Goal: Information Seeking & Learning: Compare options

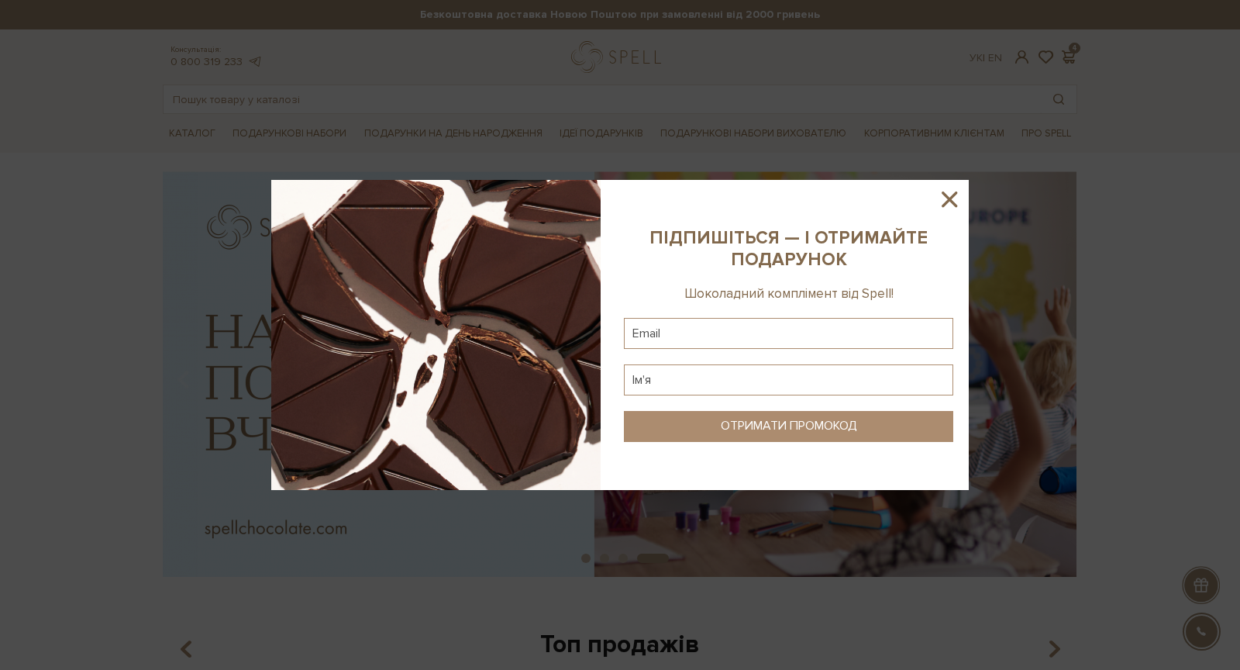
click at [939, 198] on icon at bounding box center [949, 199] width 26 height 26
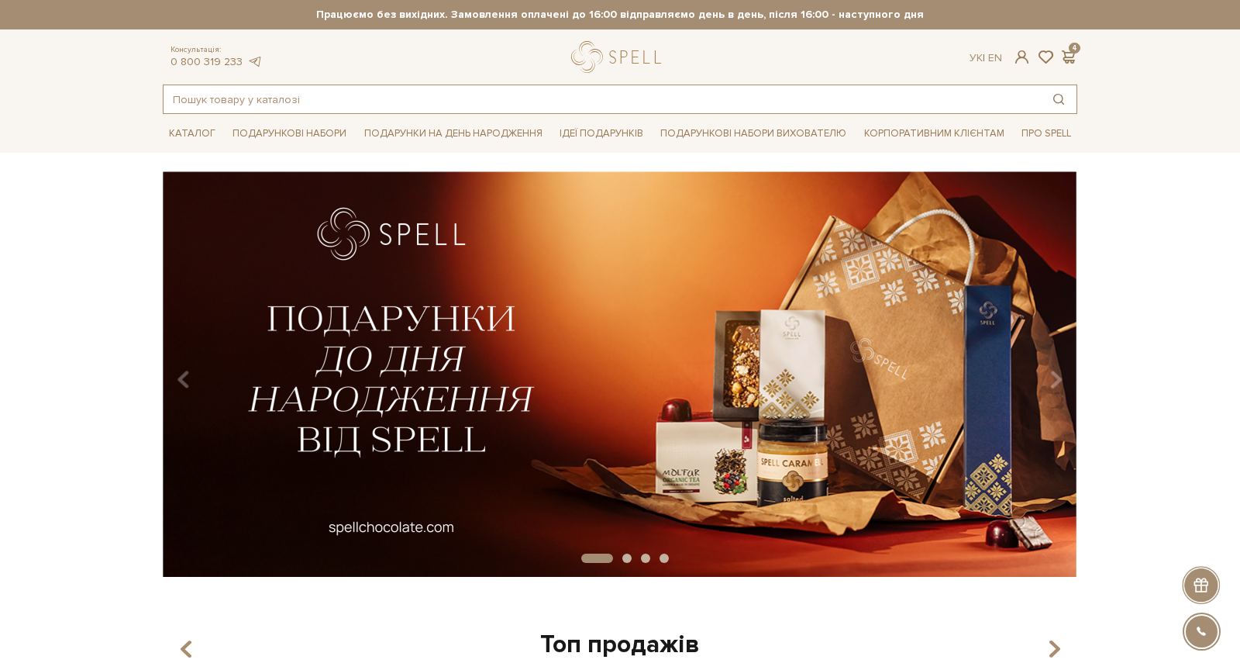
click at [604, 108] on input "text" at bounding box center [602, 99] width 877 height 28
type input "p"
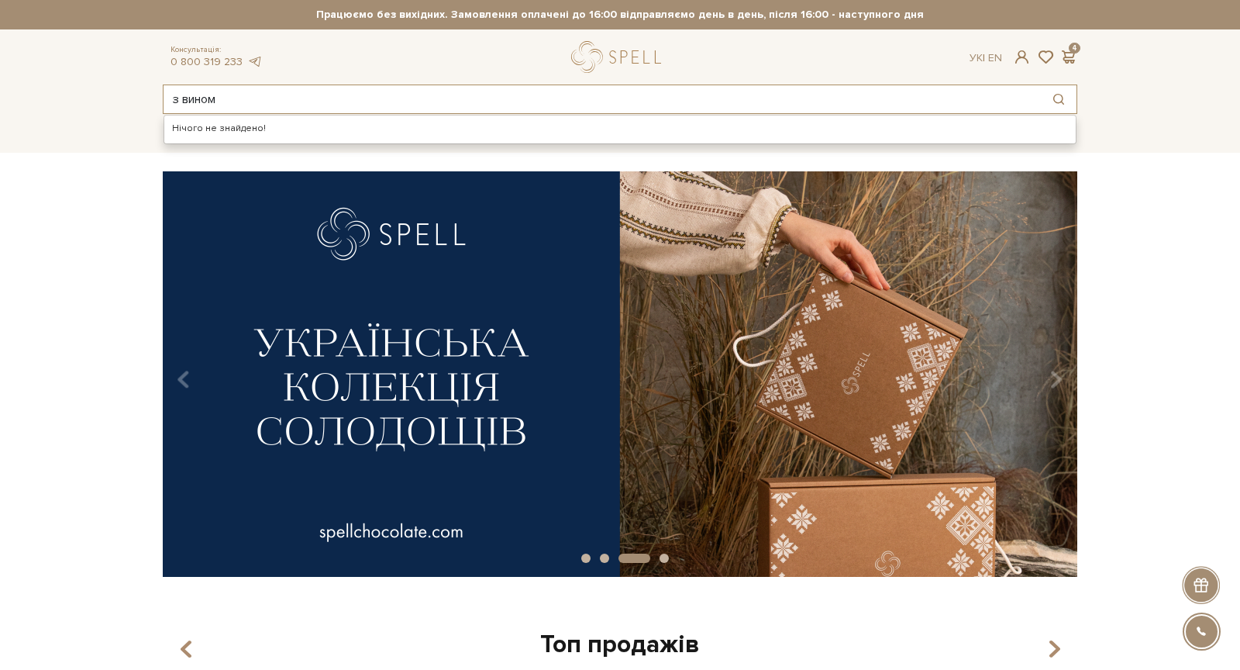
type input "з вином"
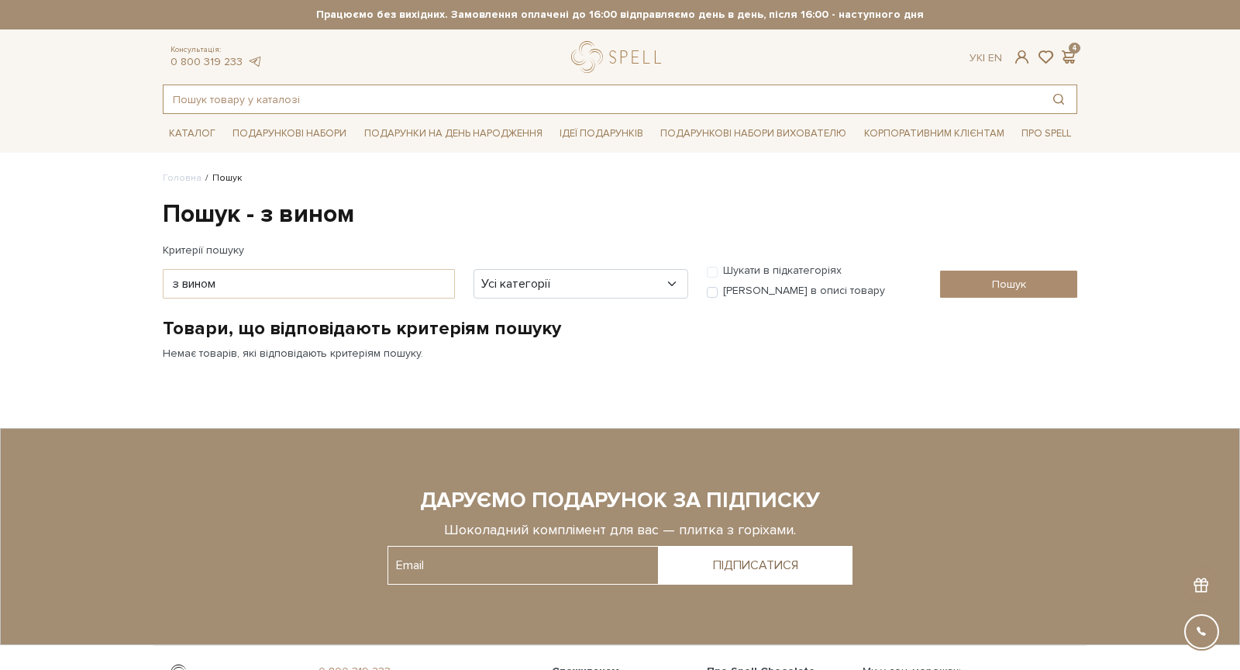
click at [539, 86] on input "text" at bounding box center [602, 99] width 877 height 28
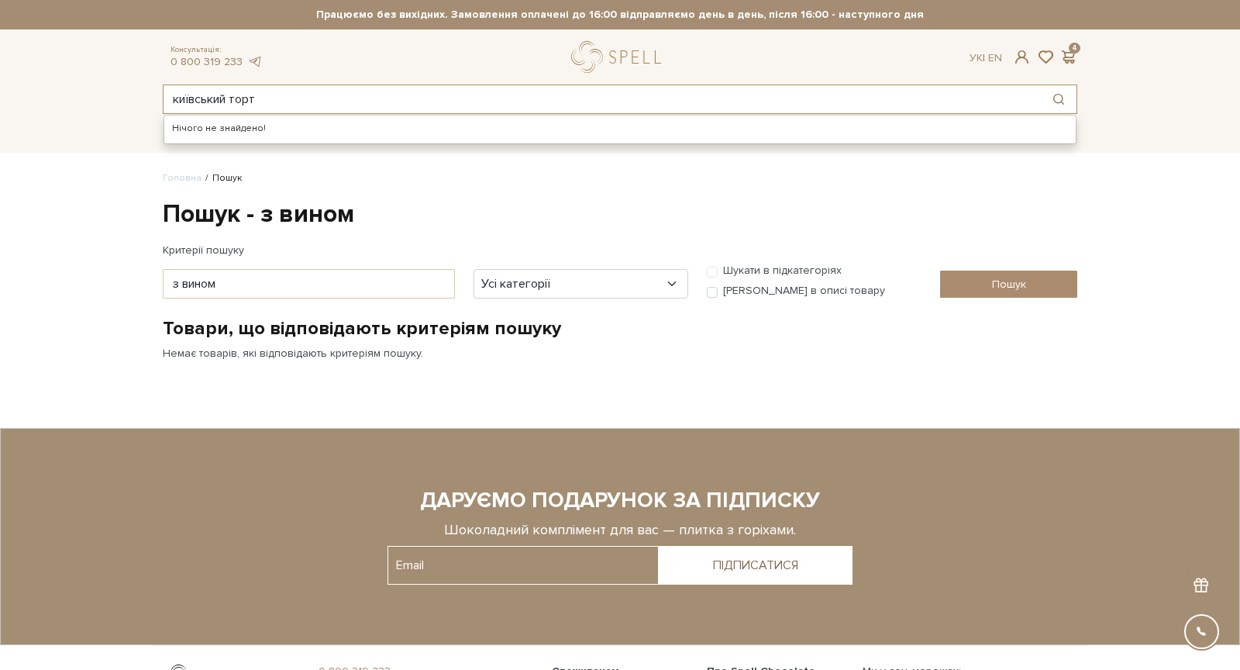
type input "київський торт"
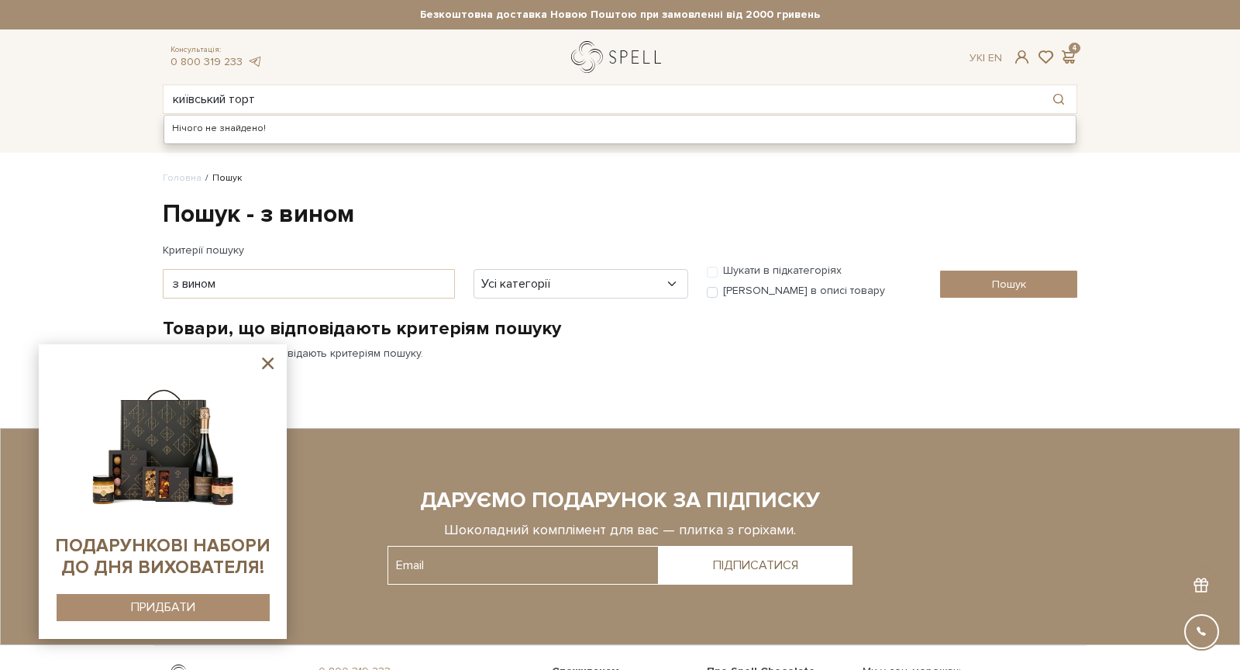
click at [622, 52] on link "logo" at bounding box center [619, 57] width 97 height 32
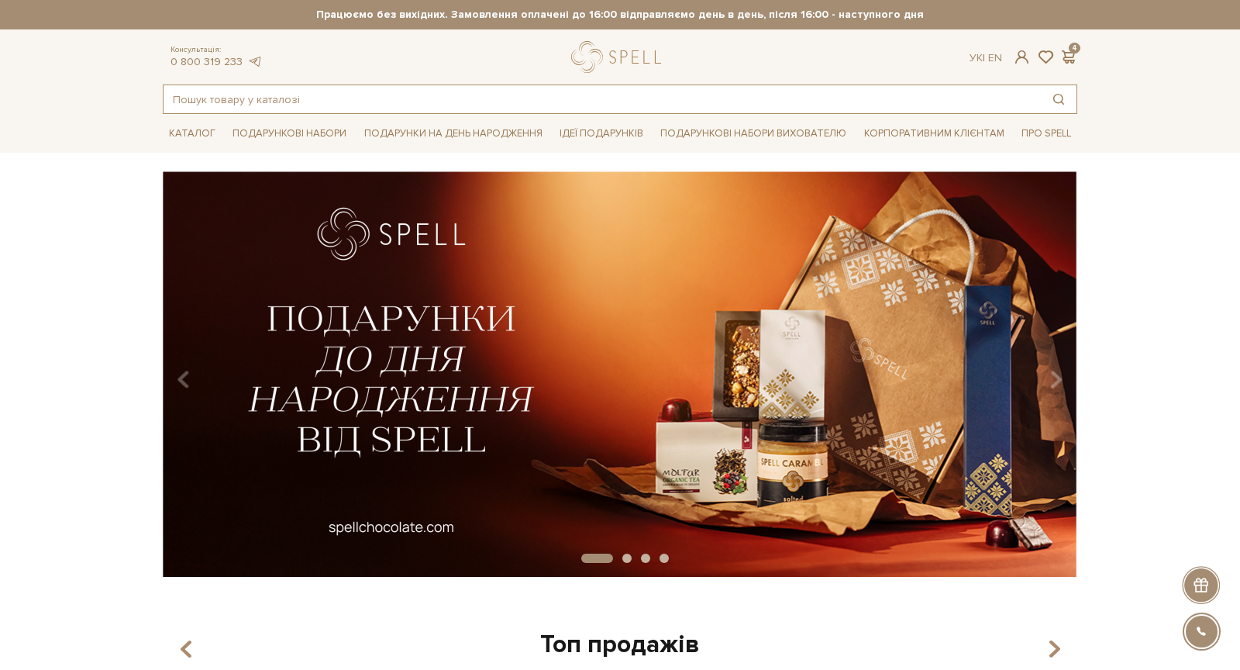
click at [532, 100] on input "text" at bounding box center [602, 99] width 877 height 28
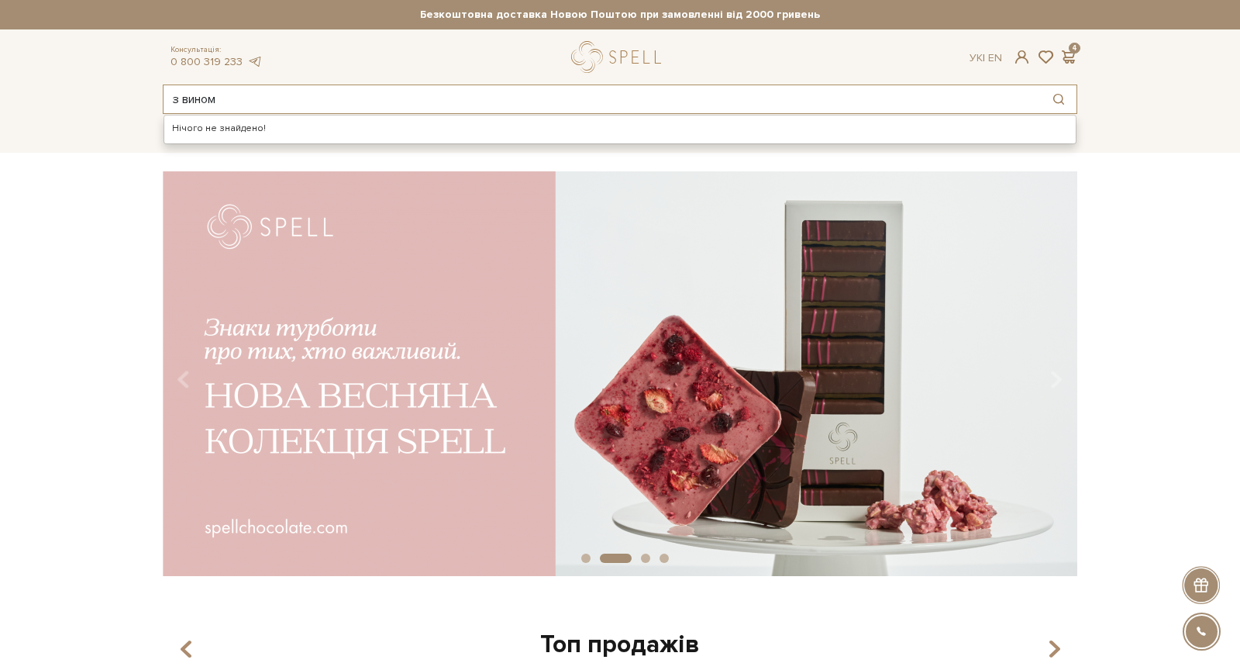
type input "з вином"
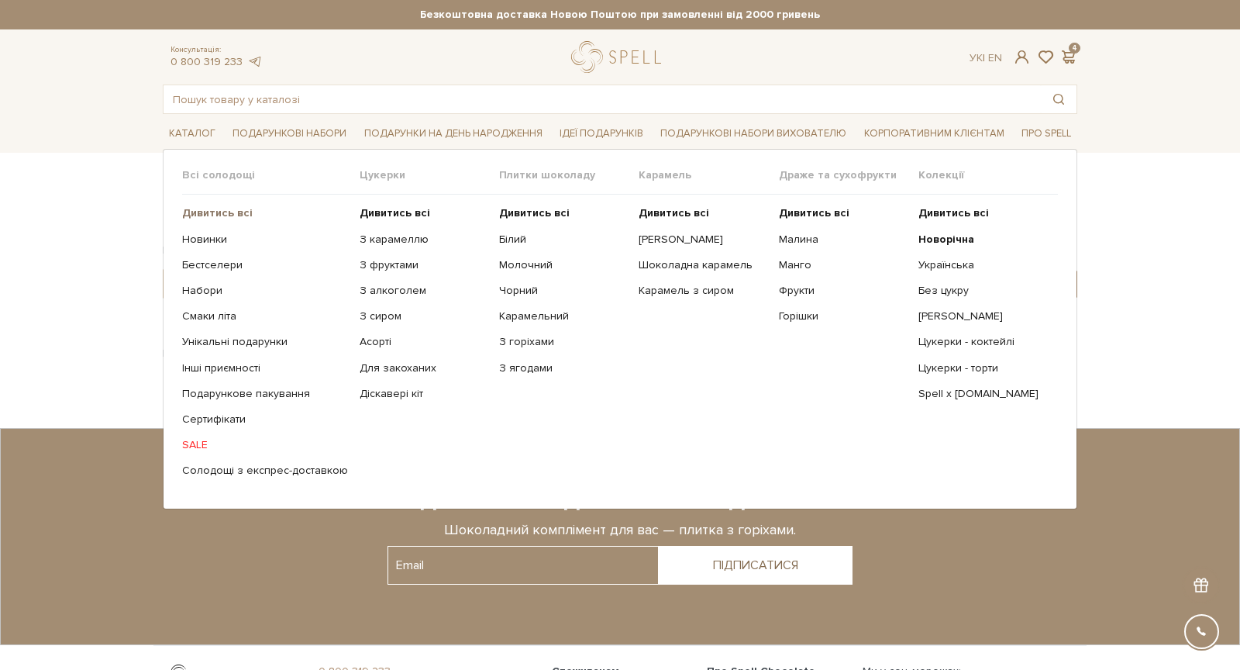
click at [240, 207] on b "Дивитись всі" at bounding box center [217, 212] width 71 height 13
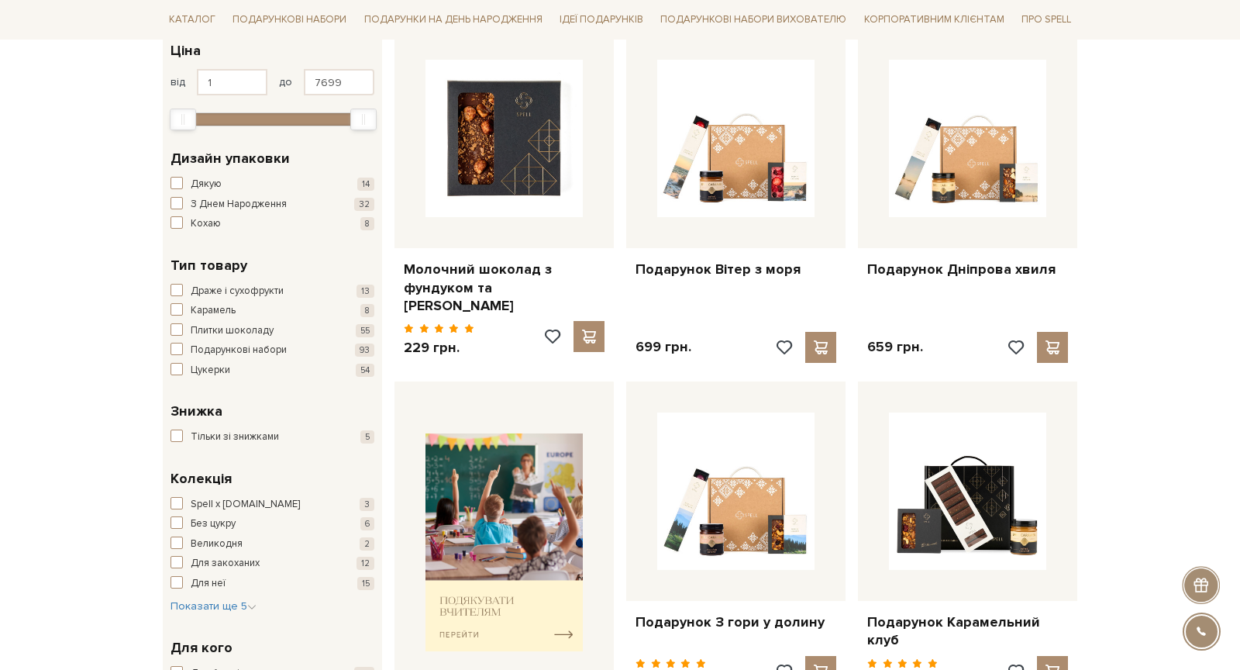
scroll to position [709, 0]
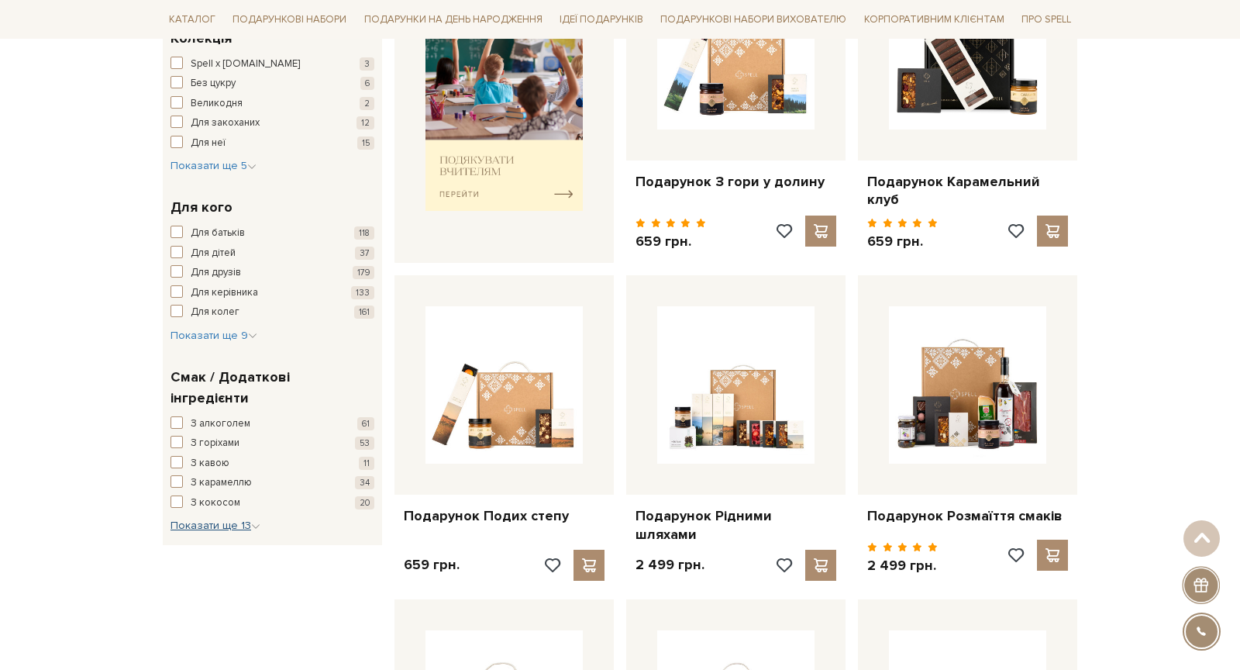
click at [205, 518] on span "Показати ще 13" at bounding box center [215, 524] width 90 height 13
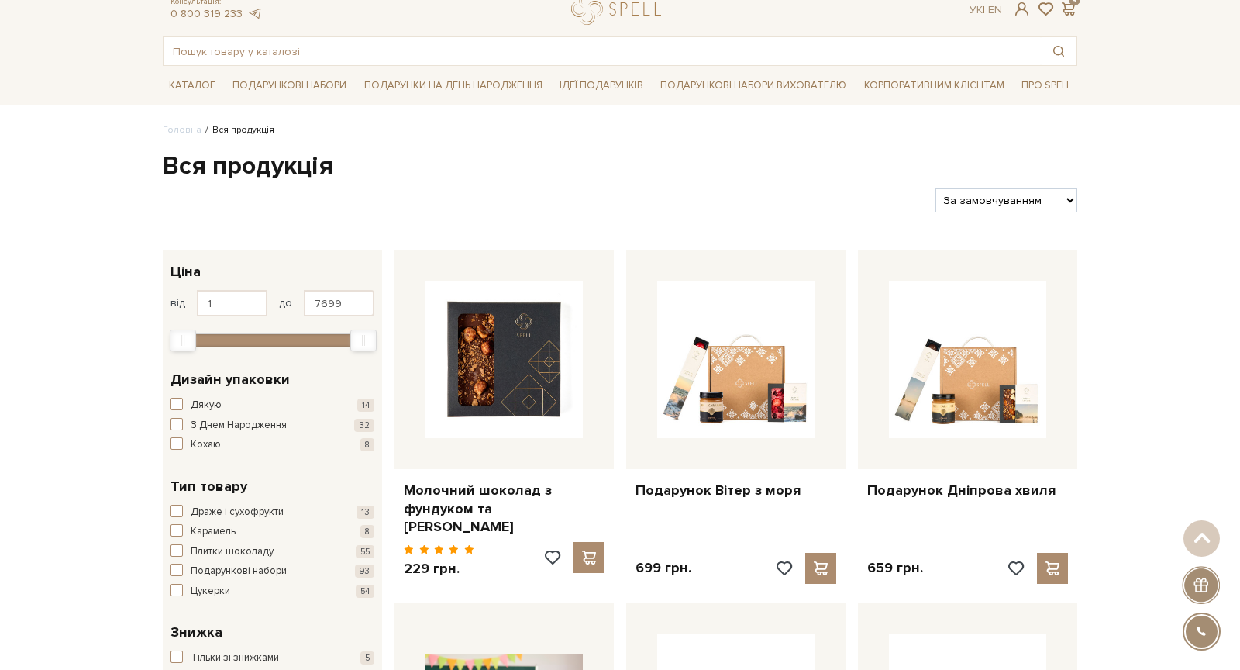
scroll to position [0, 0]
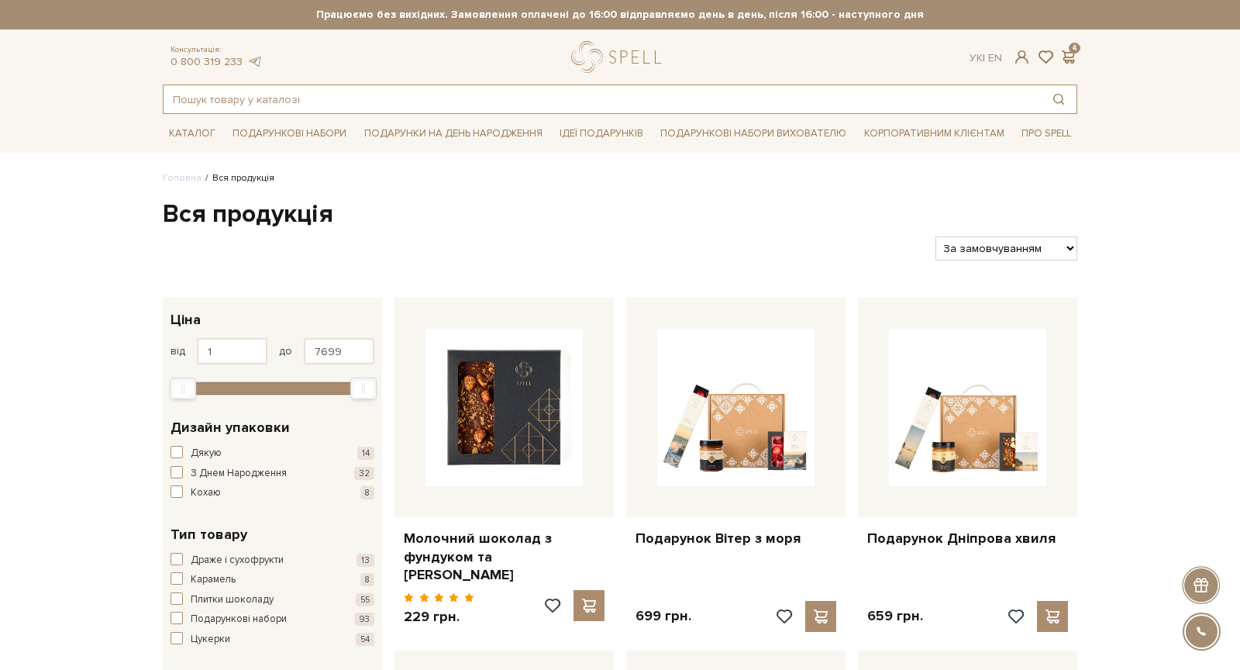
click at [387, 110] on input "text" at bounding box center [602, 99] width 877 height 28
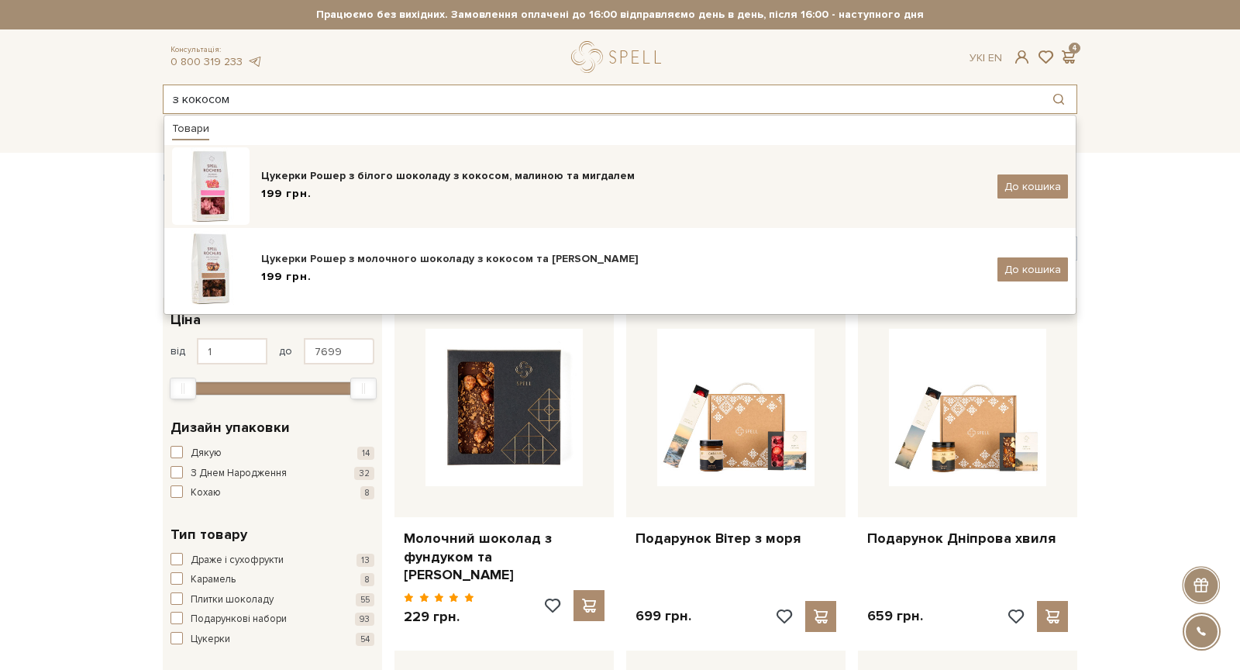
type input "з кокосом"
click at [439, 184] on div "Цукерки Рошер з білого шоколаду з кокосом, малиною та мигдалем 199 грн." at bounding box center [623, 186] width 725 height 36
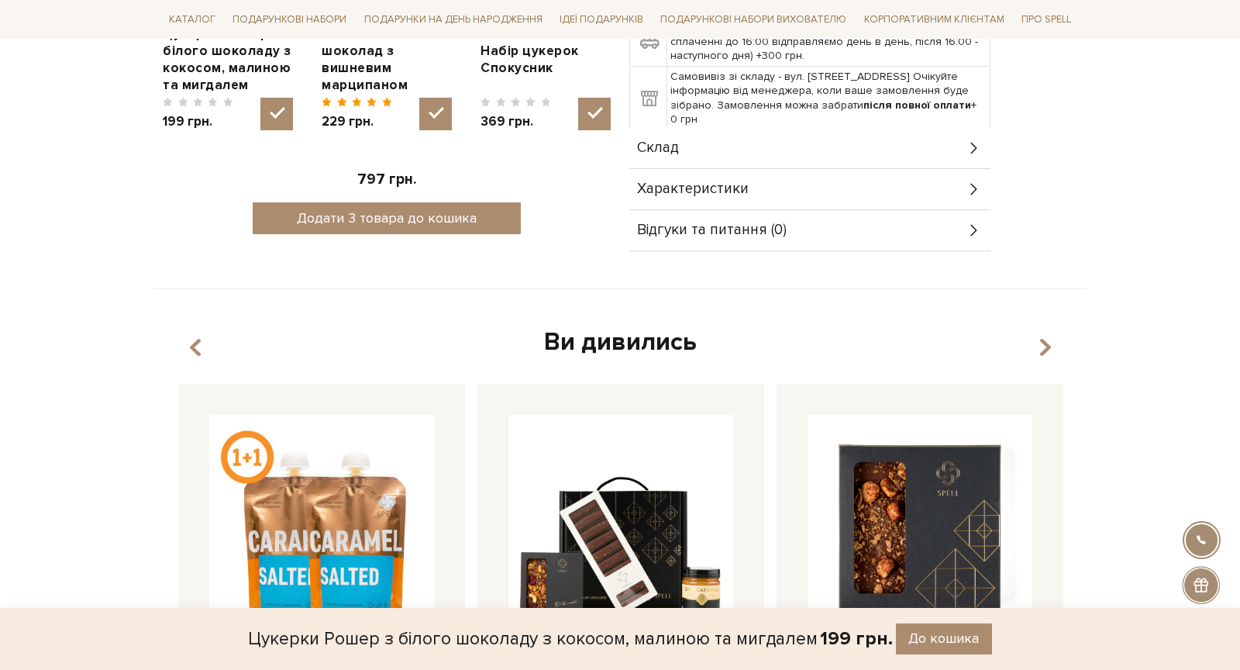
scroll to position [648, 0]
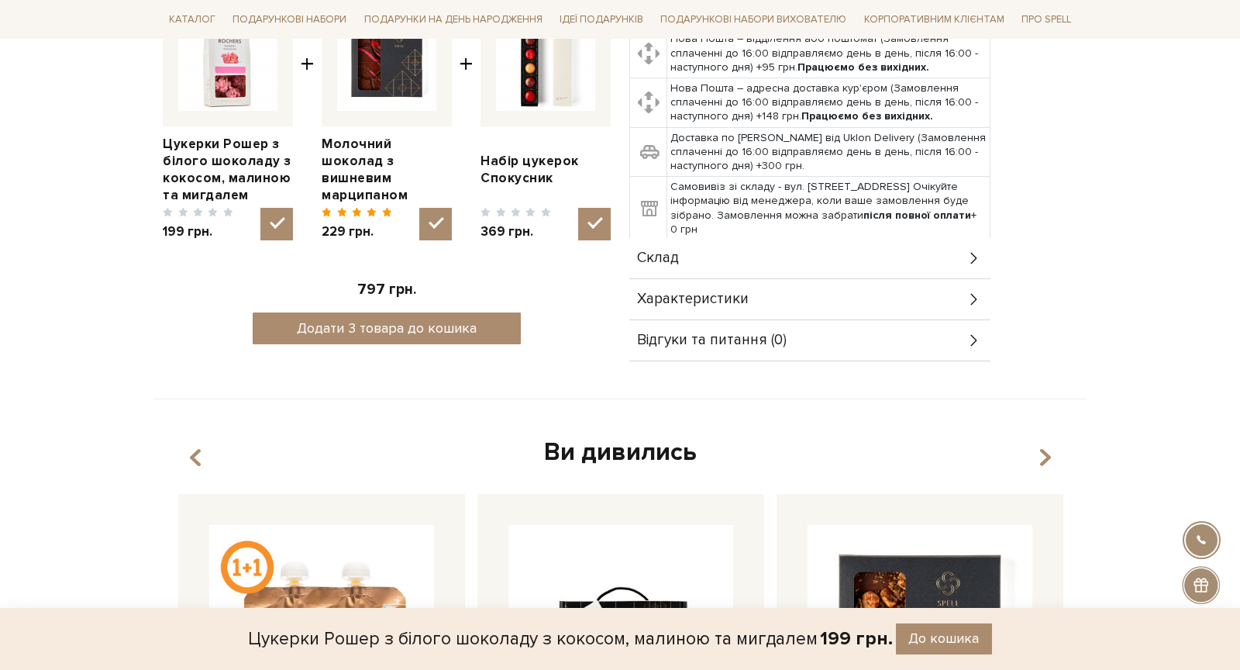
click at [725, 308] on div "Характеристики" at bounding box center [809, 299] width 361 height 40
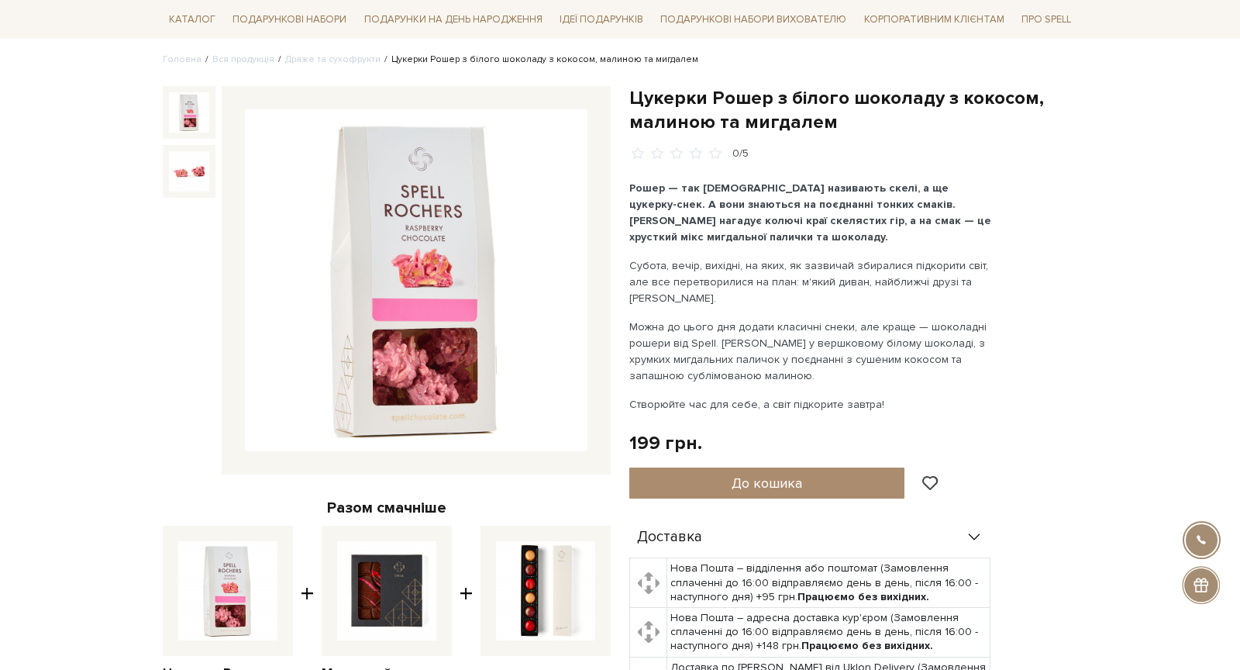
scroll to position [0, 0]
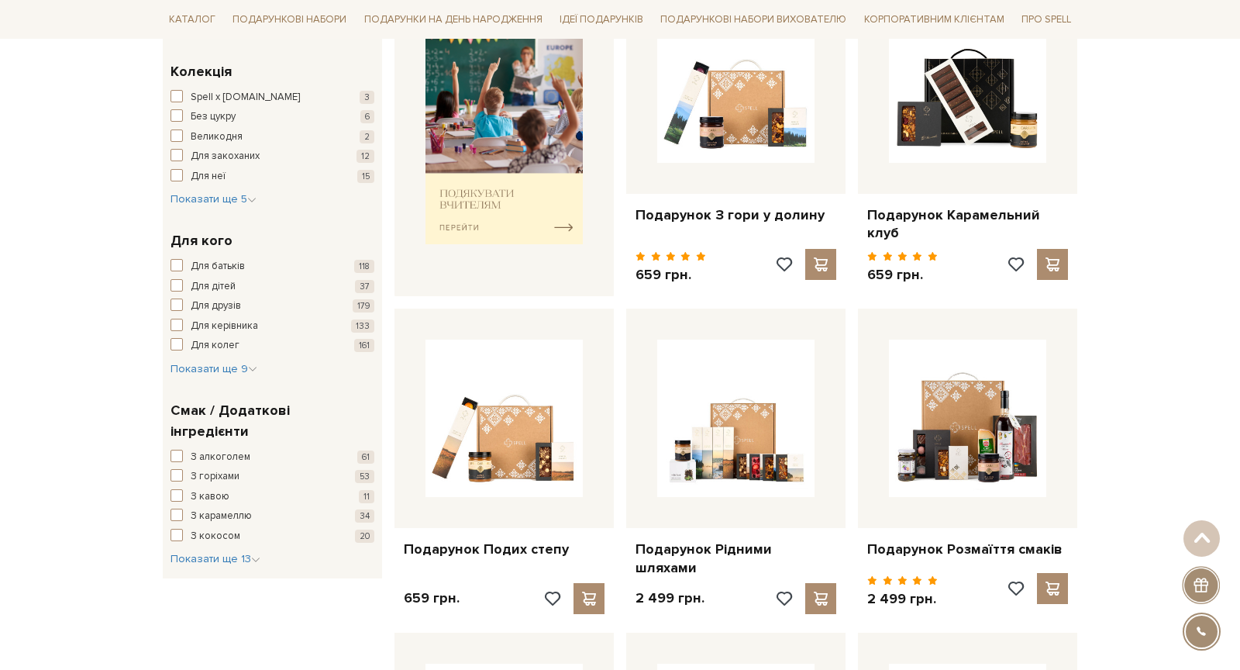
scroll to position [677, 0]
click at [226, 551] on span "Показати ще 13" at bounding box center [215, 557] width 90 height 13
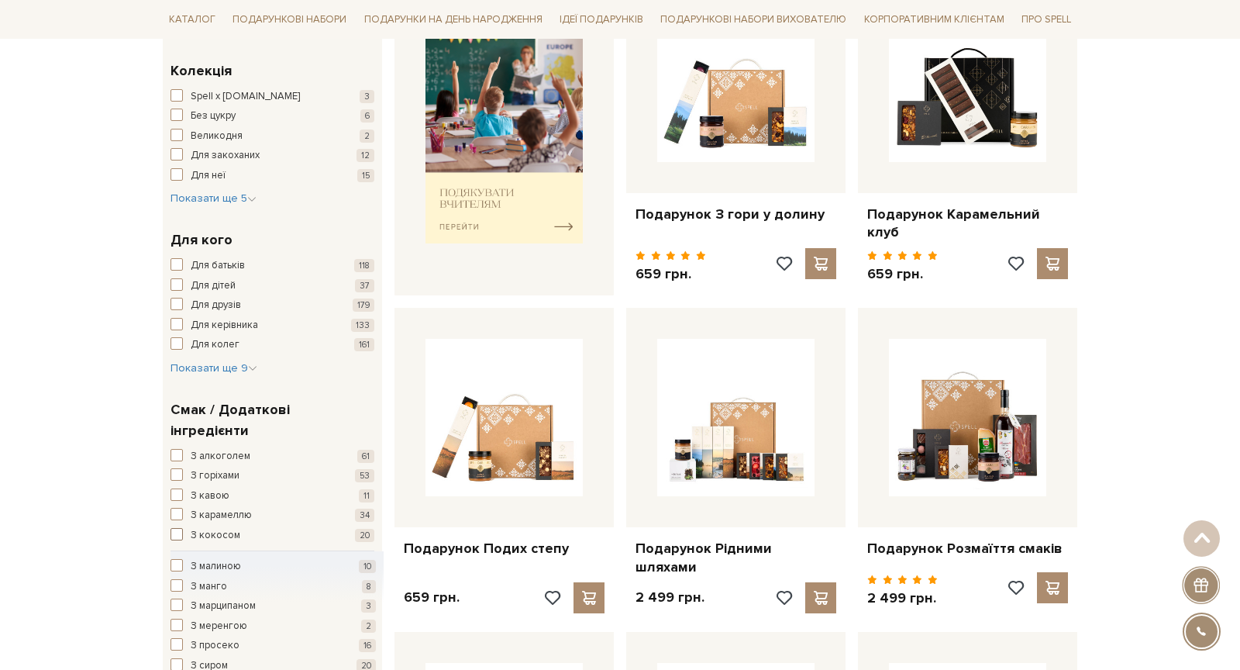
click at [182, 528] on span "button" at bounding box center [176, 534] width 12 height 12
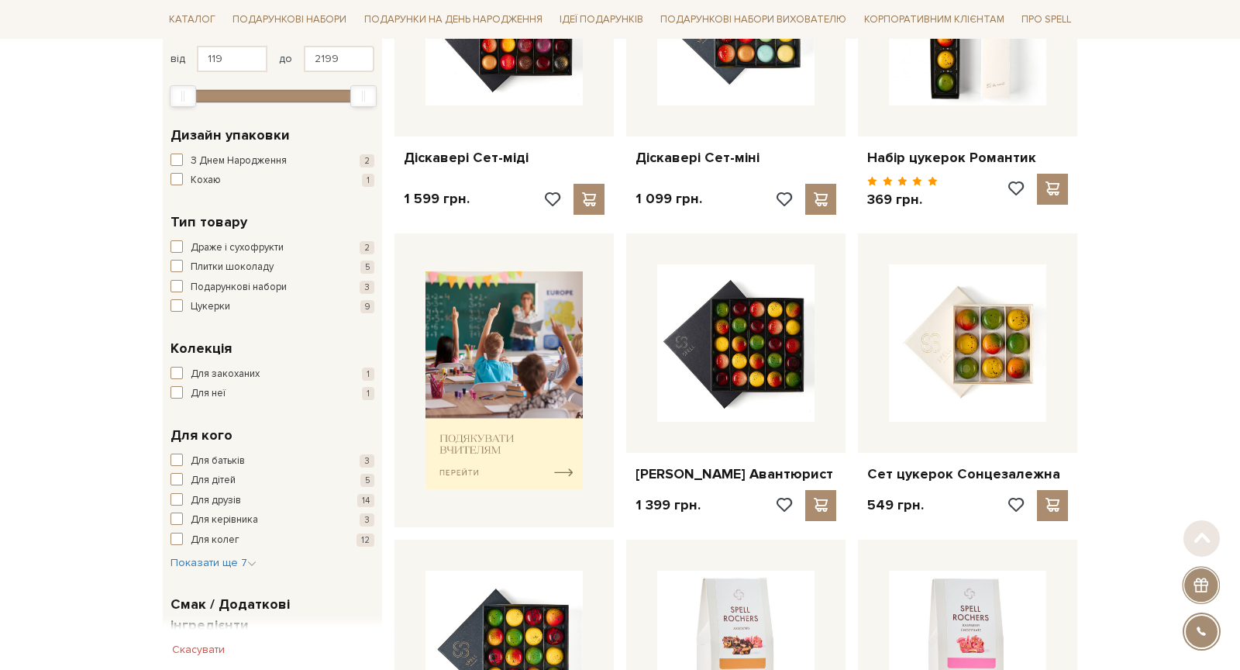
scroll to position [525, 0]
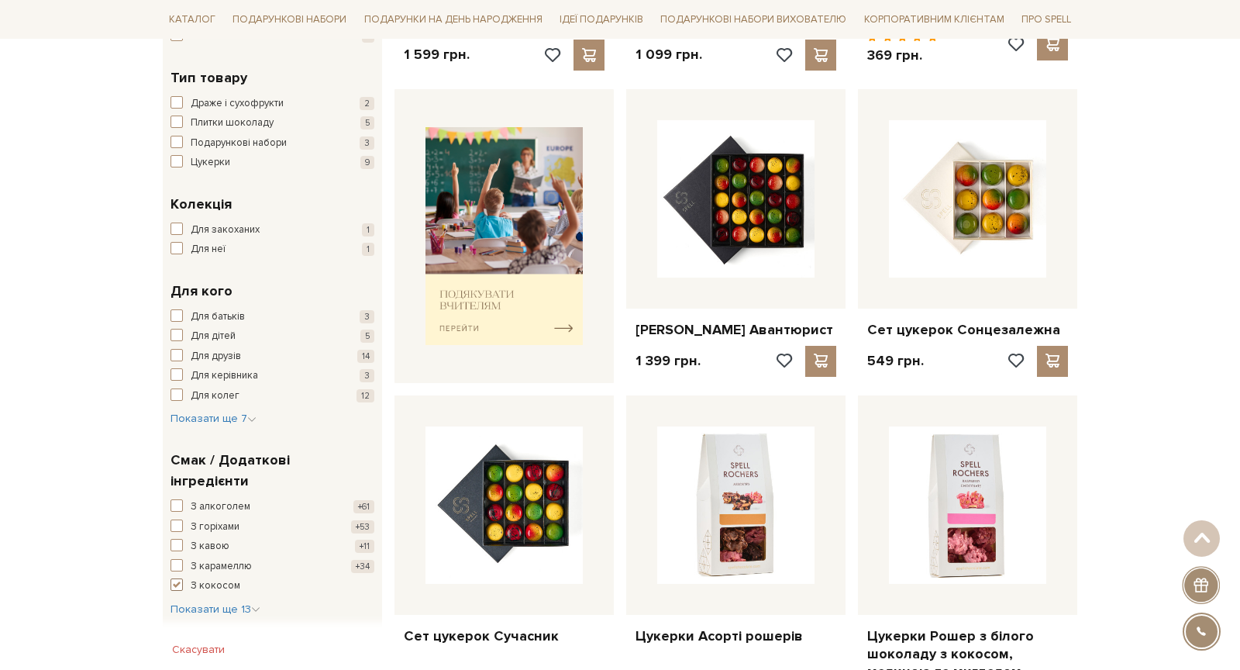
click at [177, 578] on span "button" at bounding box center [176, 584] width 12 height 12
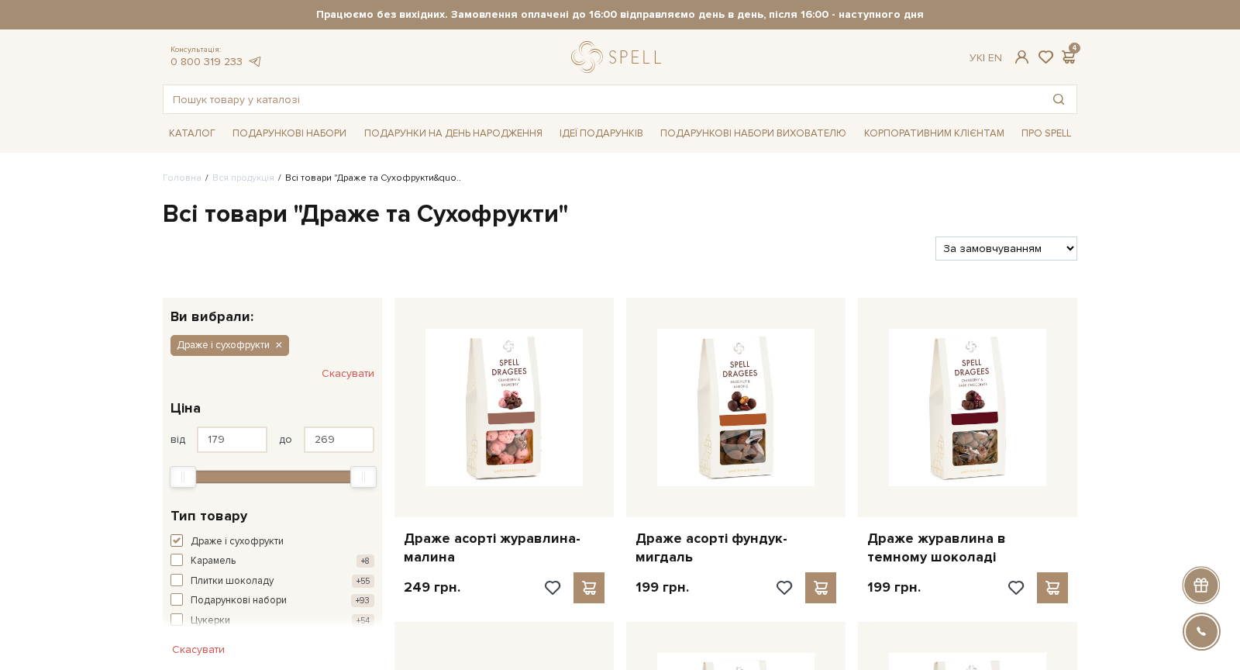
click at [176, 541] on span "button" at bounding box center [176, 540] width 12 height 12
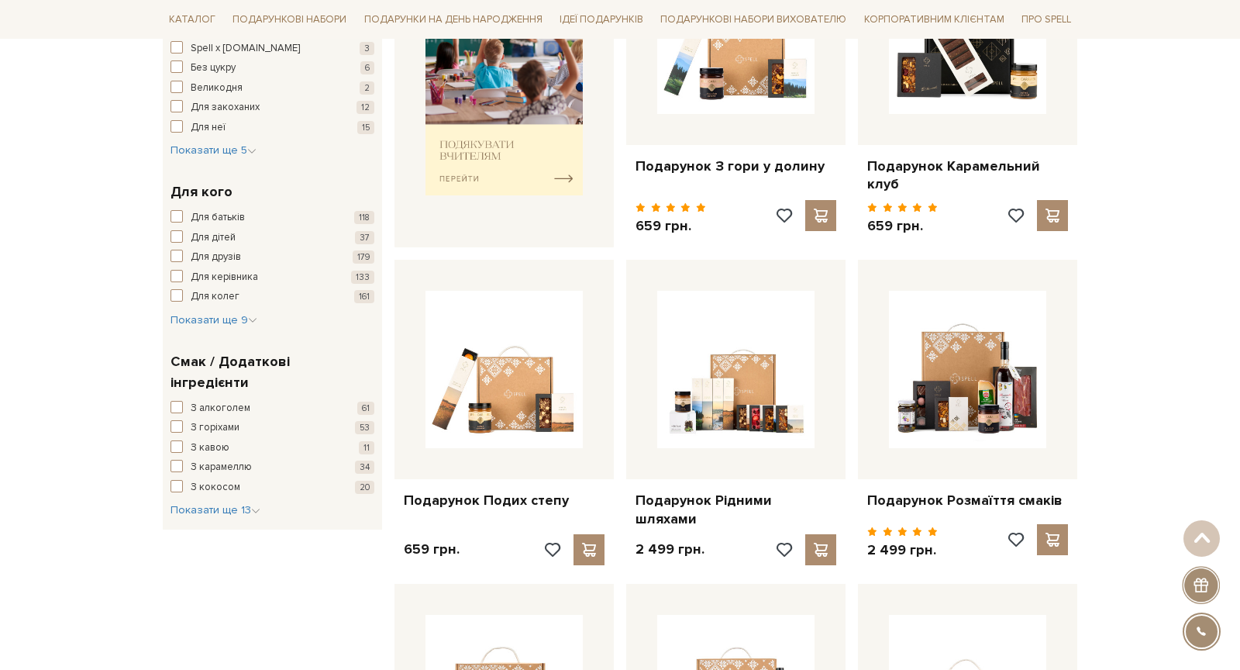
scroll to position [725, 0]
click at [222, 502] on span "Показати ще 13" at bounding box center [215, 508] width 90 height 13
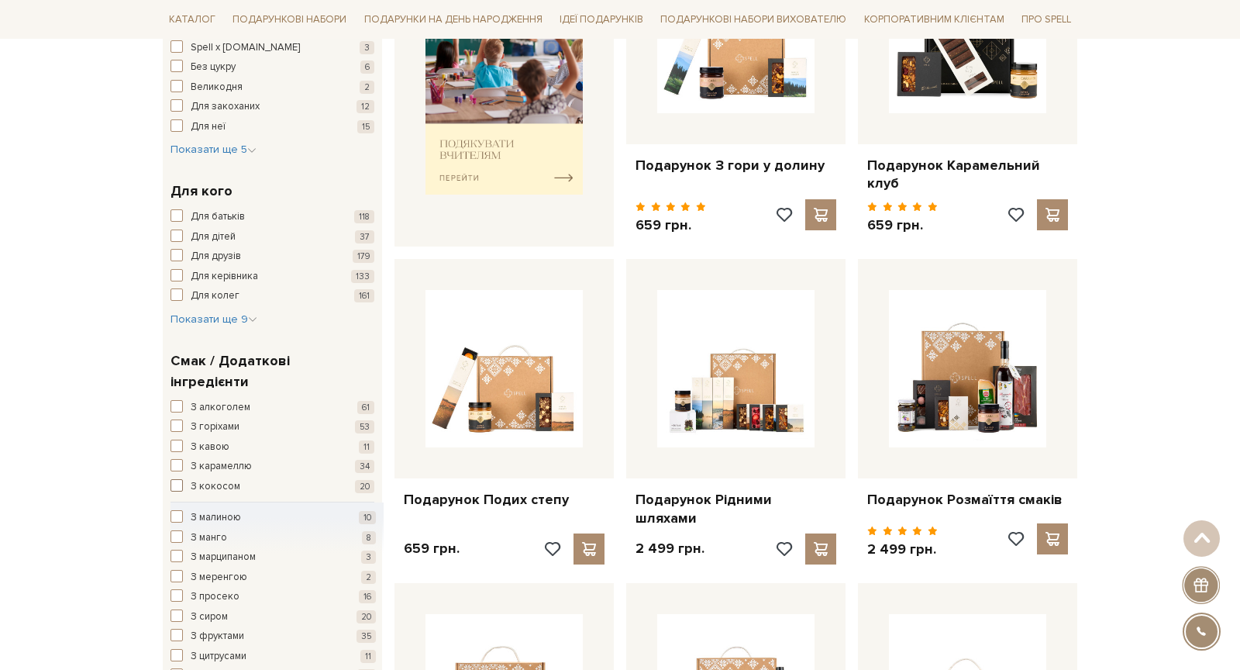
click at [189, 479] on button "З кокосом 20" at bounding box center [272, 486] width 204 height 15
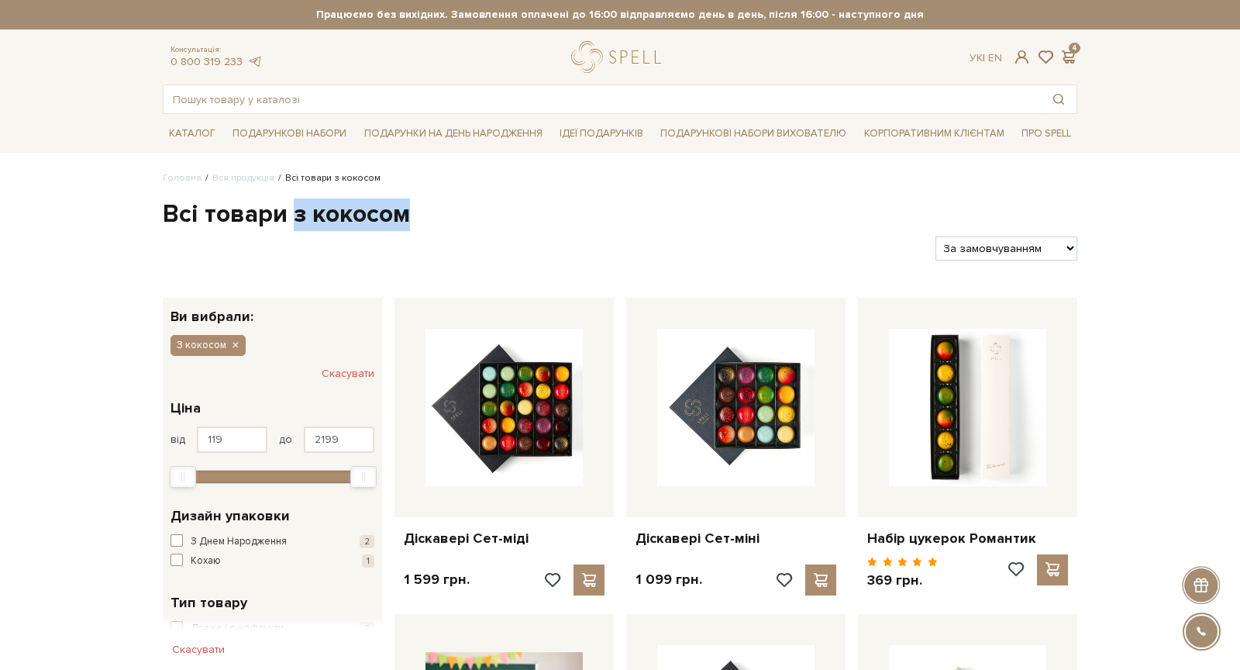
drag, startPoint x: 297, startPoint y: 216, endPoint x: 411, endPoint y: 229, distance: 114.7
copy div "з кокосом Фільтри"
click at [438, 102] on input "text" at bounding box center [602, 99] width 877 height 28
paste input "з кокосом"
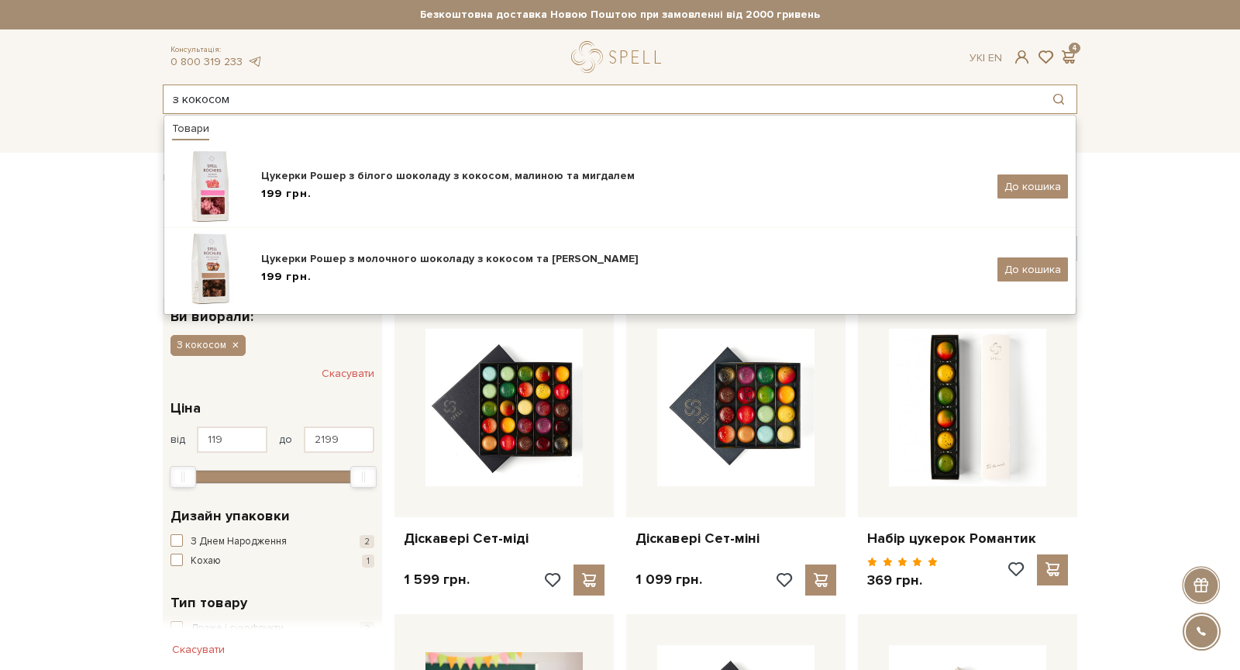
type input "з кокосом"
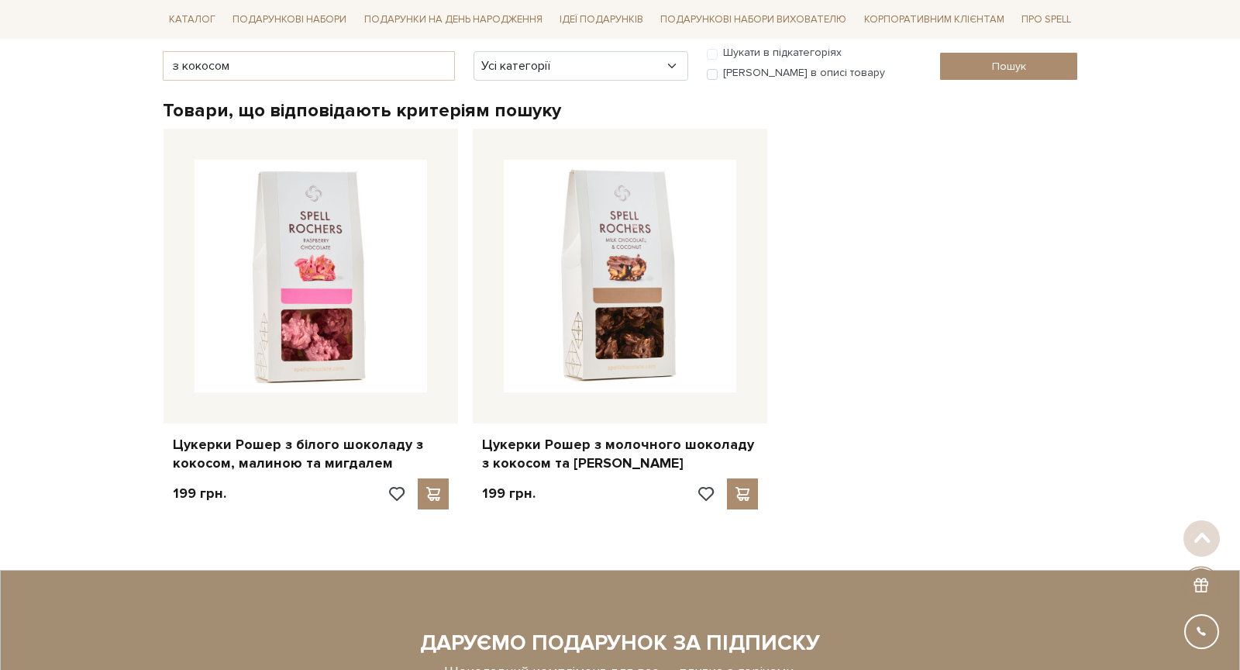
scroll to position [219, 0]
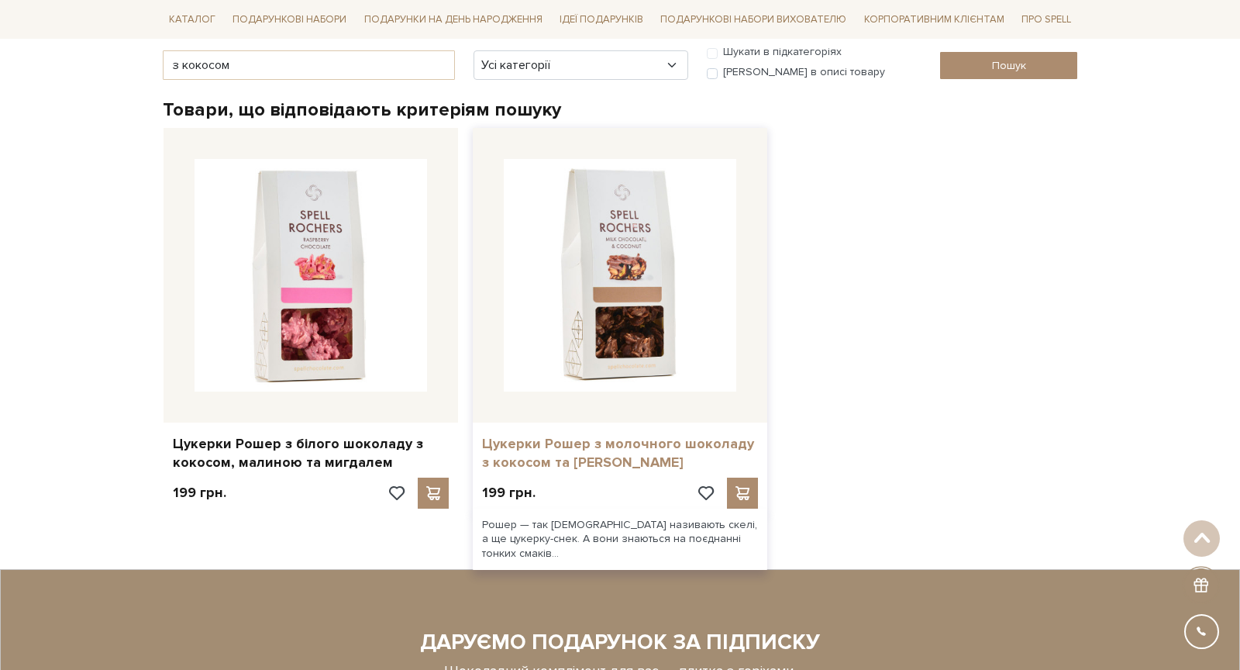
click at [635, 450] on link "Цукерки Рошер з молочного шоколаду з кокосом та [PERSON_NAME]" at bounding box center [620, 453] width 276 height 36
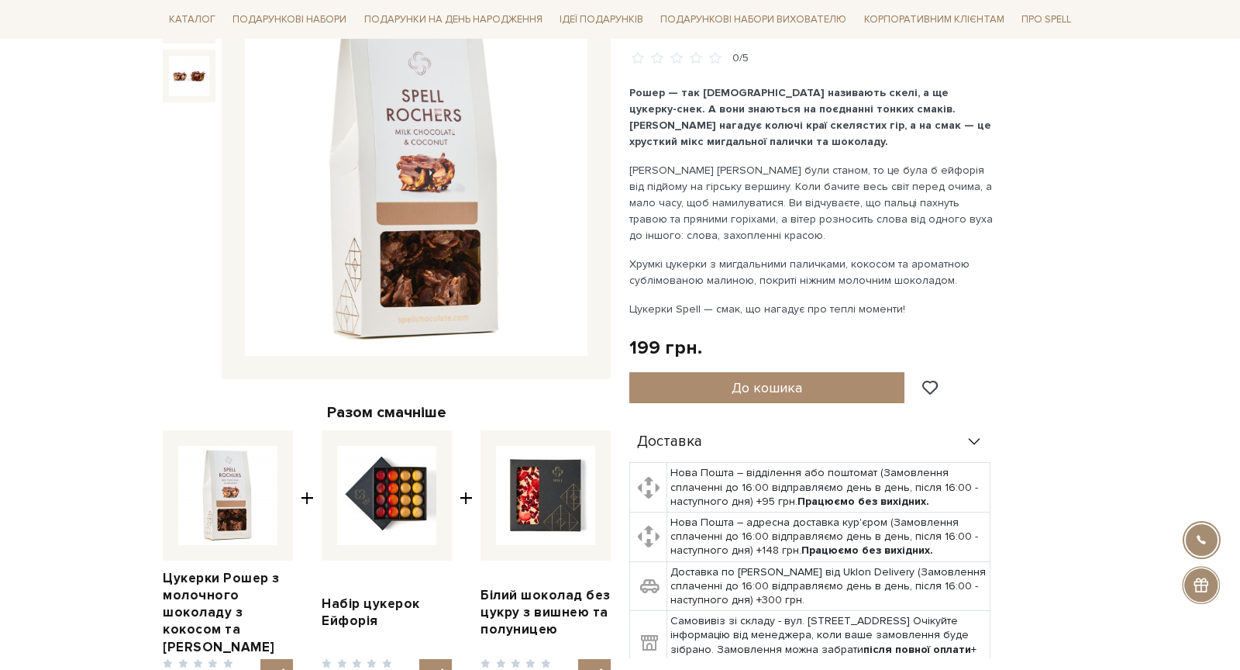
scroll to position [591, 0]
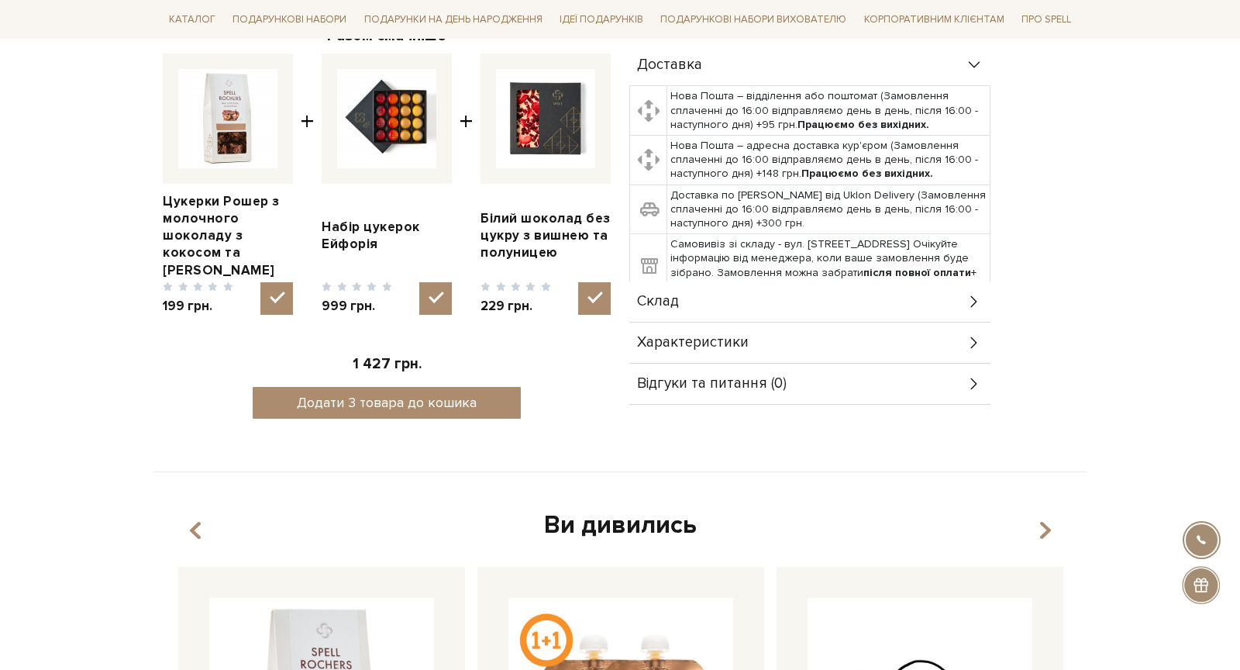
click at [709, 336] on span "Характеристики" at bounding box center [693, 343] width 112 height 14
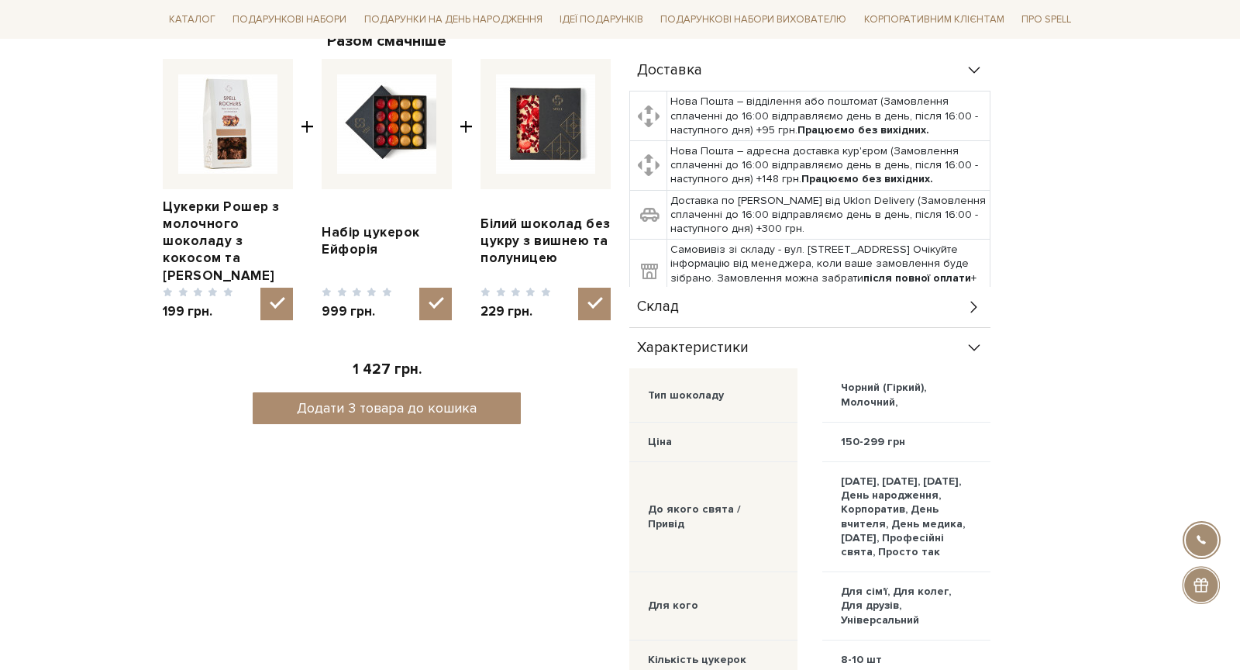
scroll to position [0, 0]
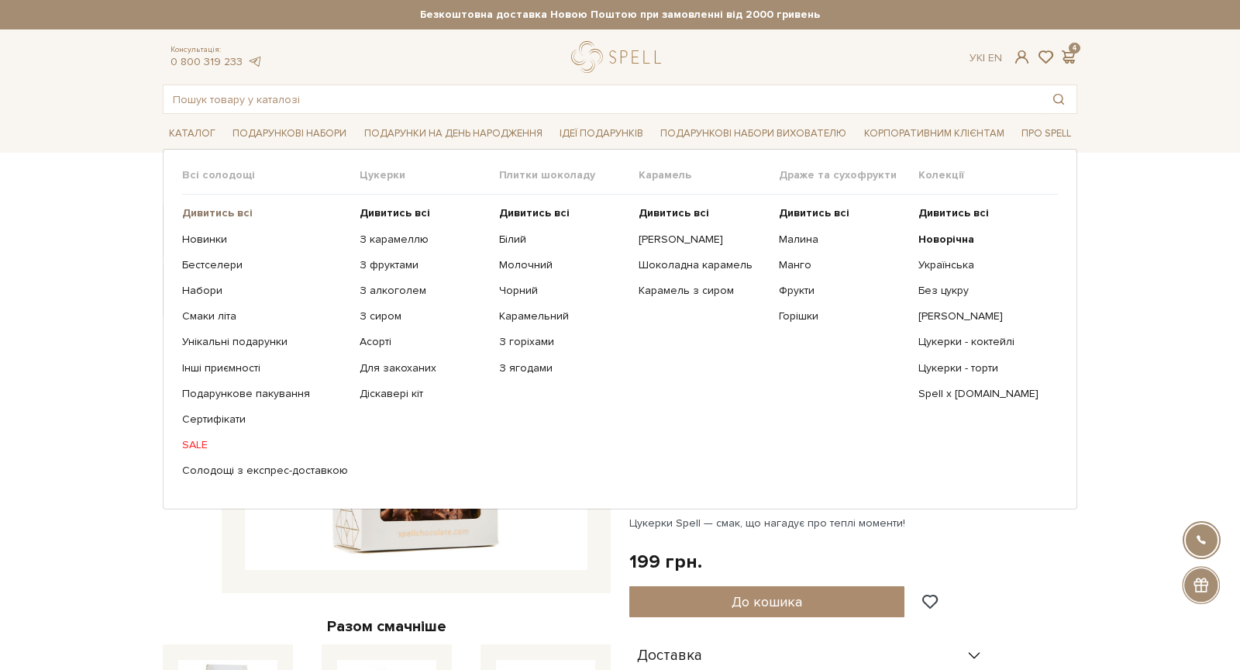
click at [197, 215] on b "Дивитись всі" at bounding box center [217, 212] width 71 height 13
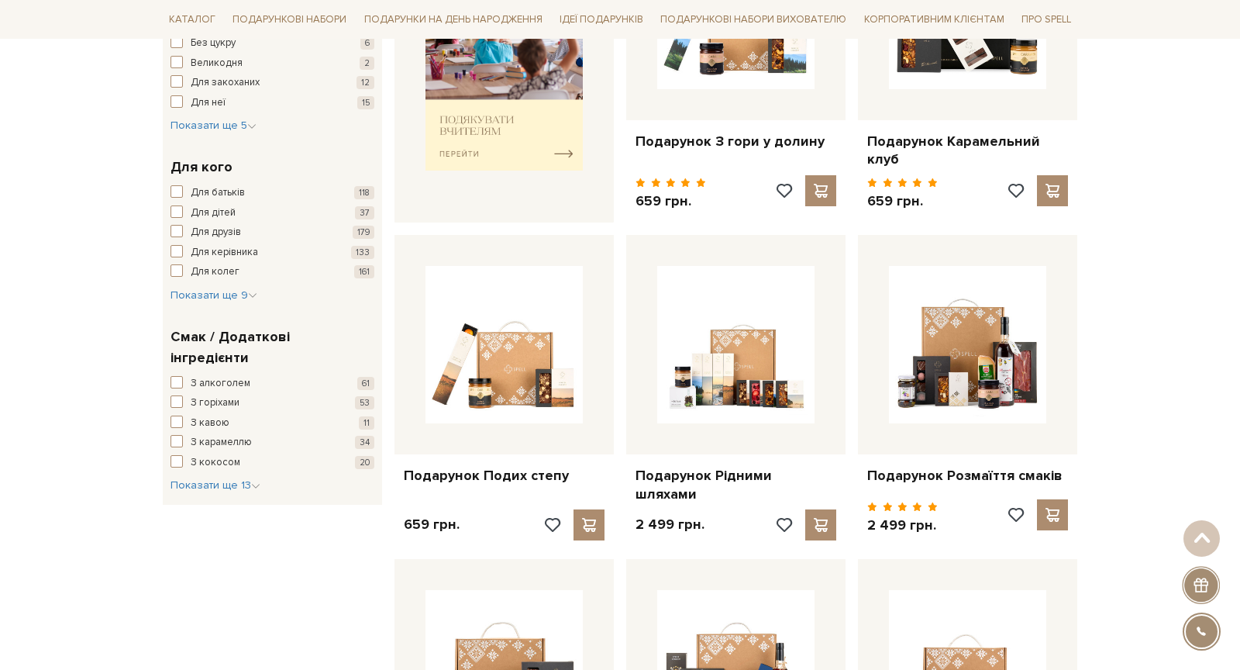
scroll to position [694, 0]
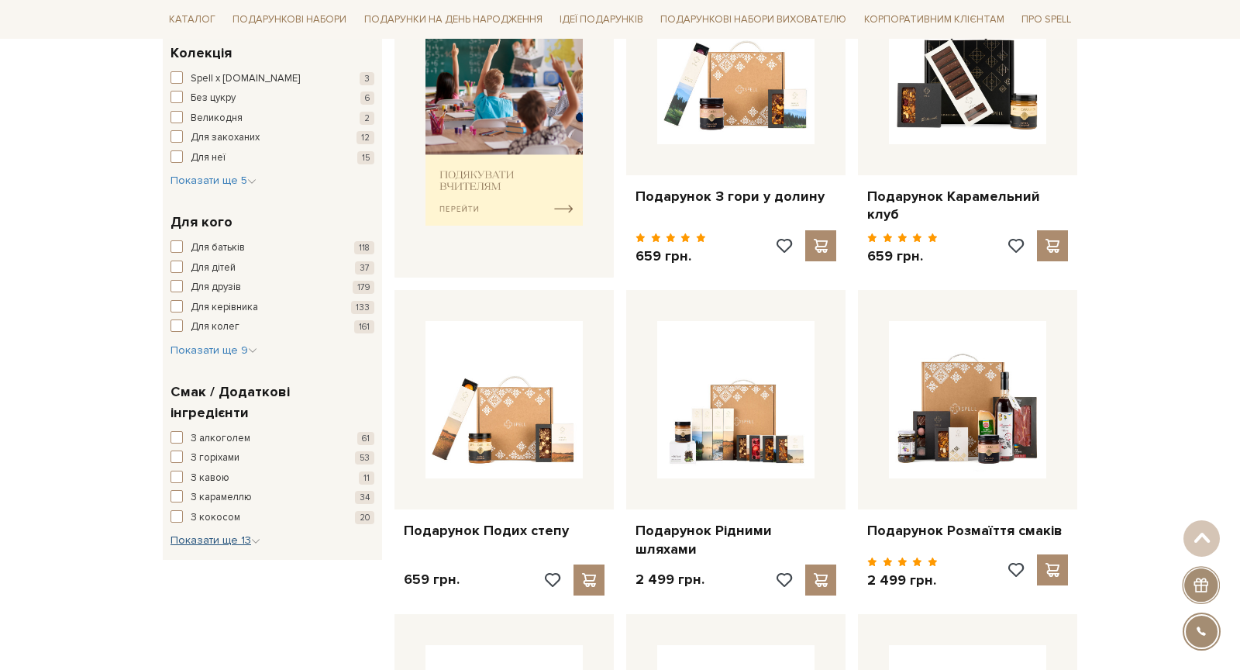
click at [211, 532] on button "Показати ще 13 Сховати" at bounding box center [215, 539] width 90 height 15
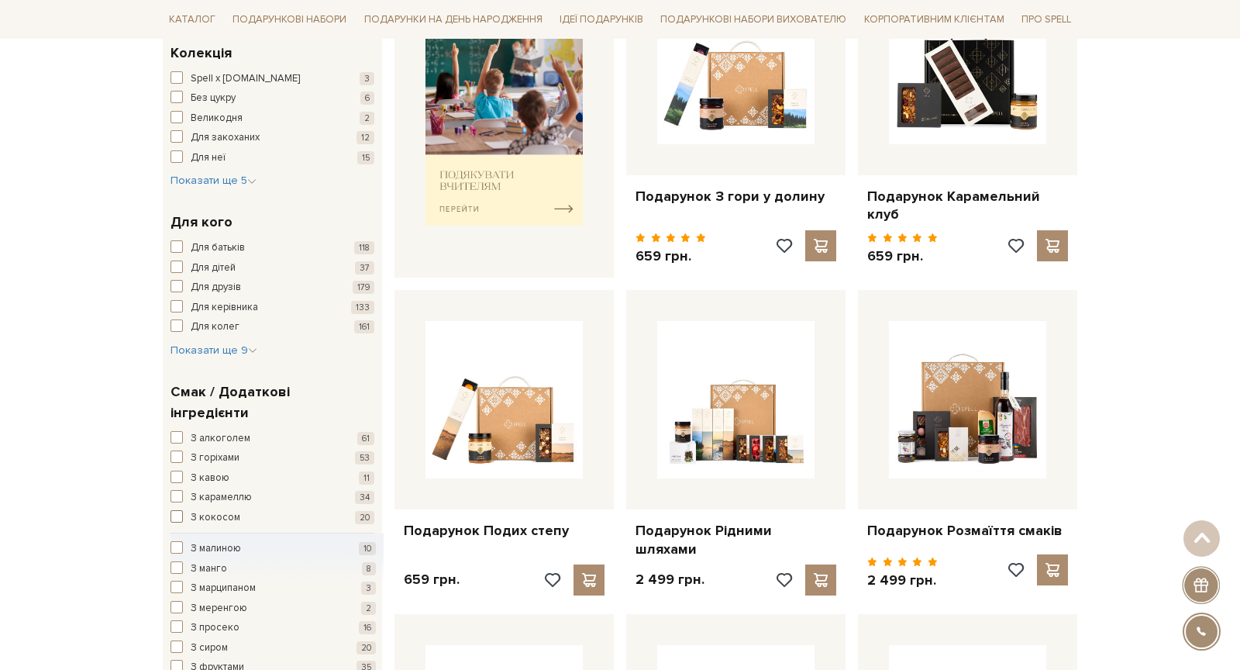
click at [188, 510] on button "З кокосом 20" at bounding box center [272, 517] width 204 height 15
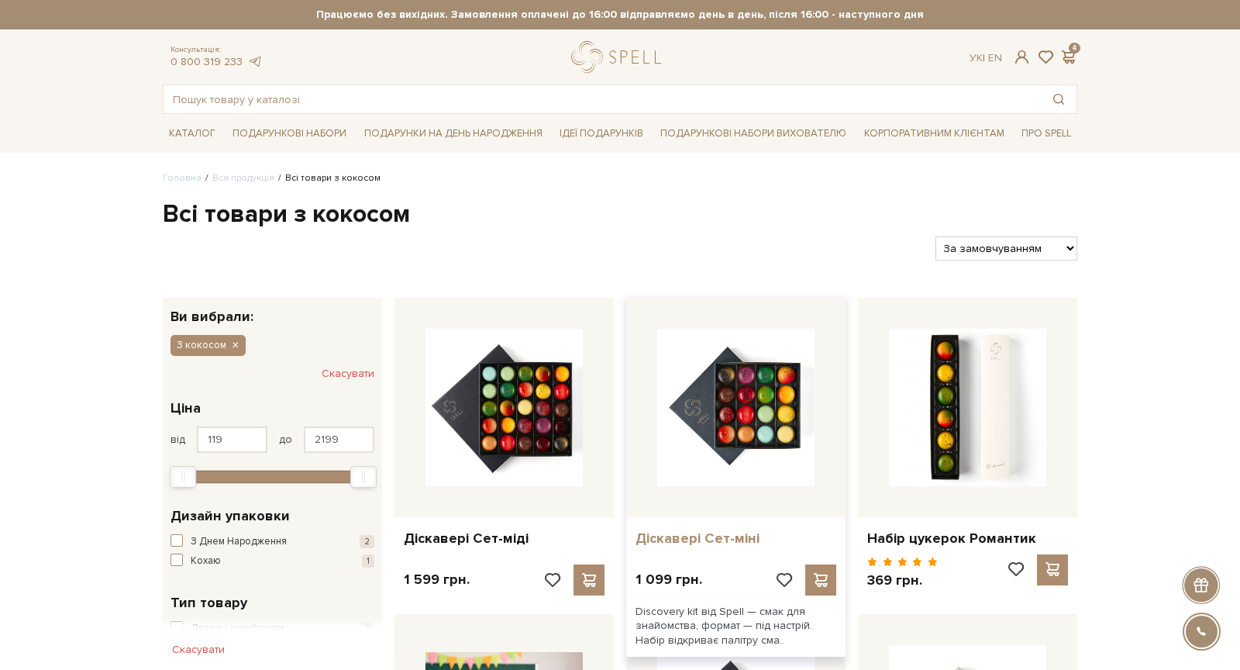
click at [676, 539] on link "Діскавері Сет-міні" at bounding box center [735, 538] width 201 height 18
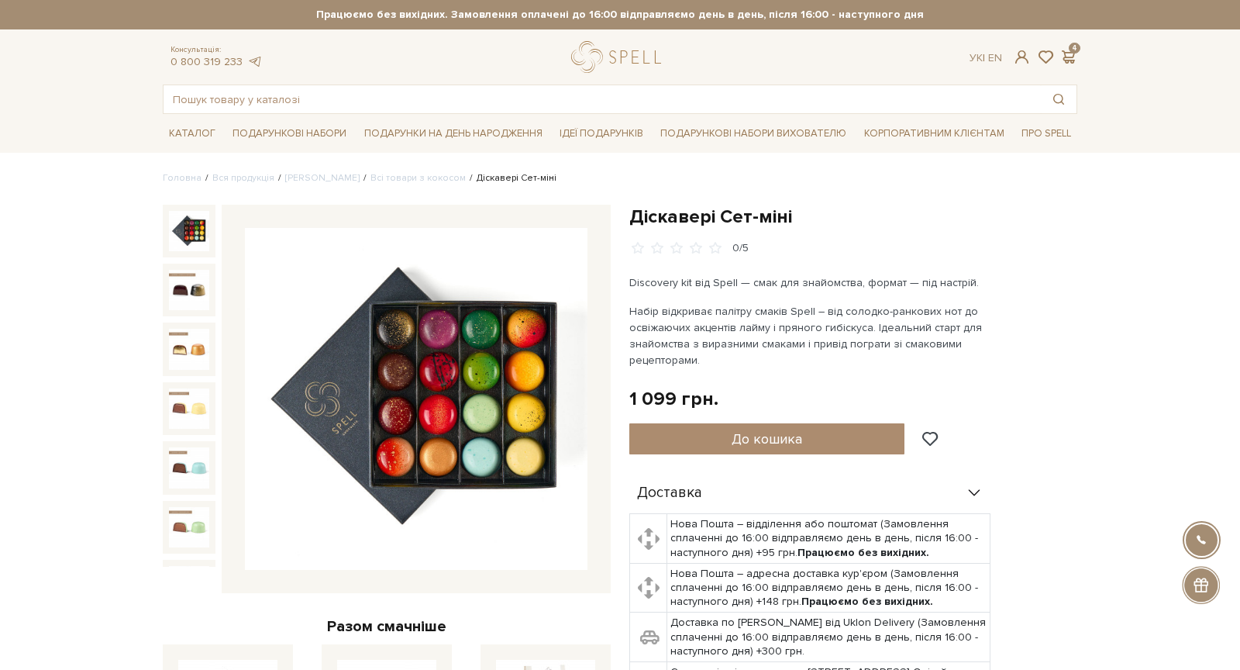
click at [667, 211] on h1 "Діскавері Сет-міні" at bounding box center [853, 217] width 448 height 24
copy div "Діскавері Сет-міні"
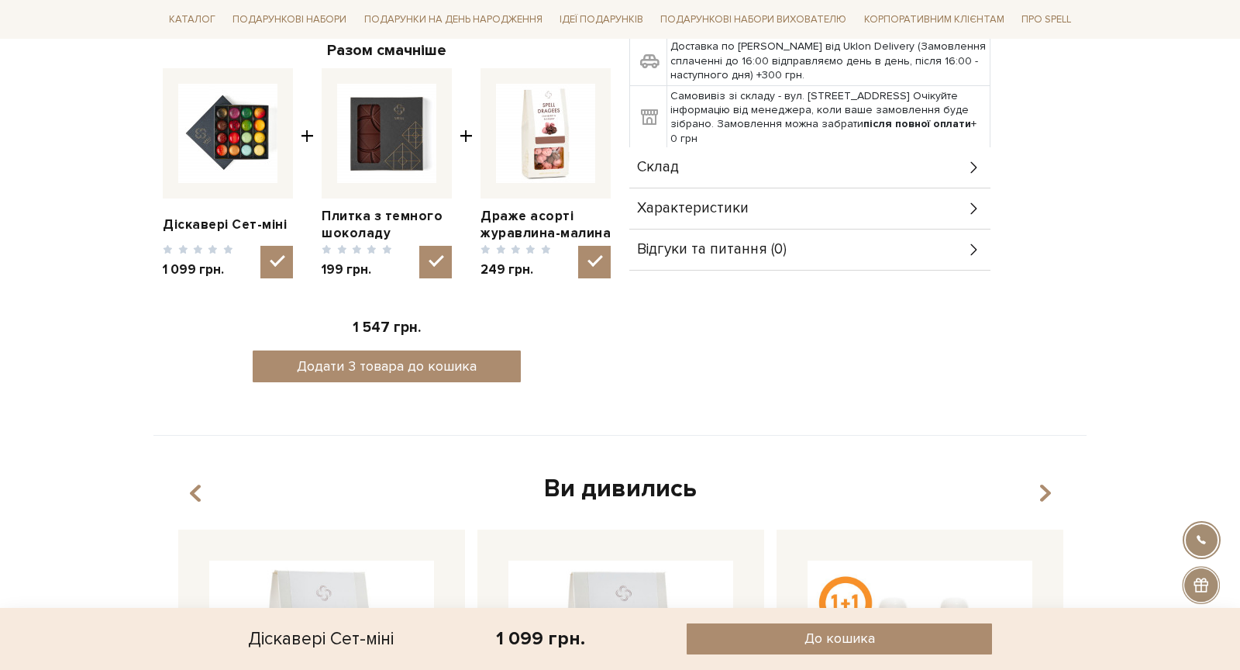
scroll to position [143, 0]
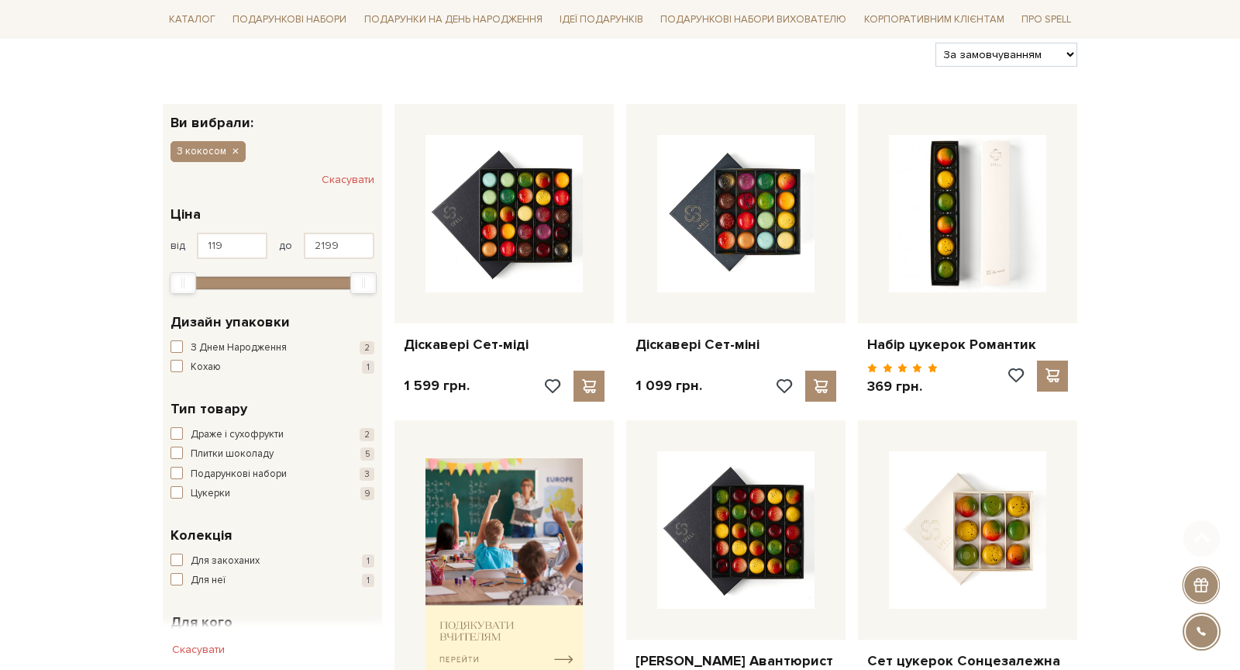
scroll to position [635, 0]
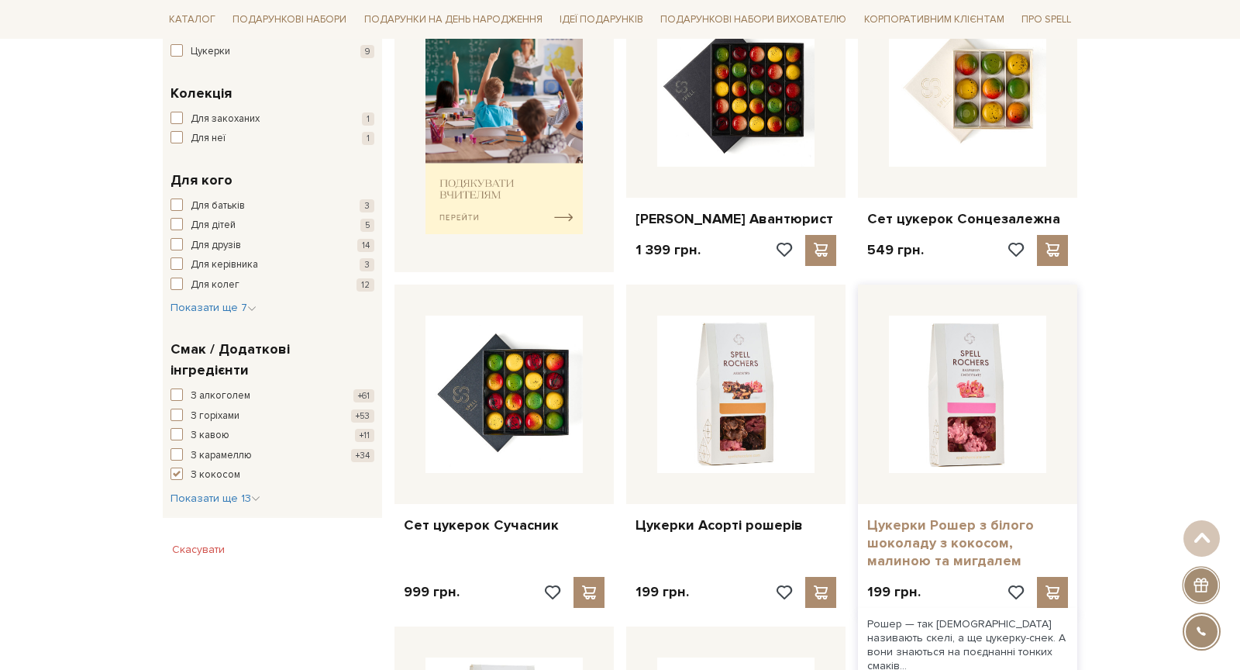
click at [954, 525] on link "Цукерки Рошер з білого шоколаду з кокосом, малиною та мигдалем" at bounding box center [967, 543] width 201 height 54
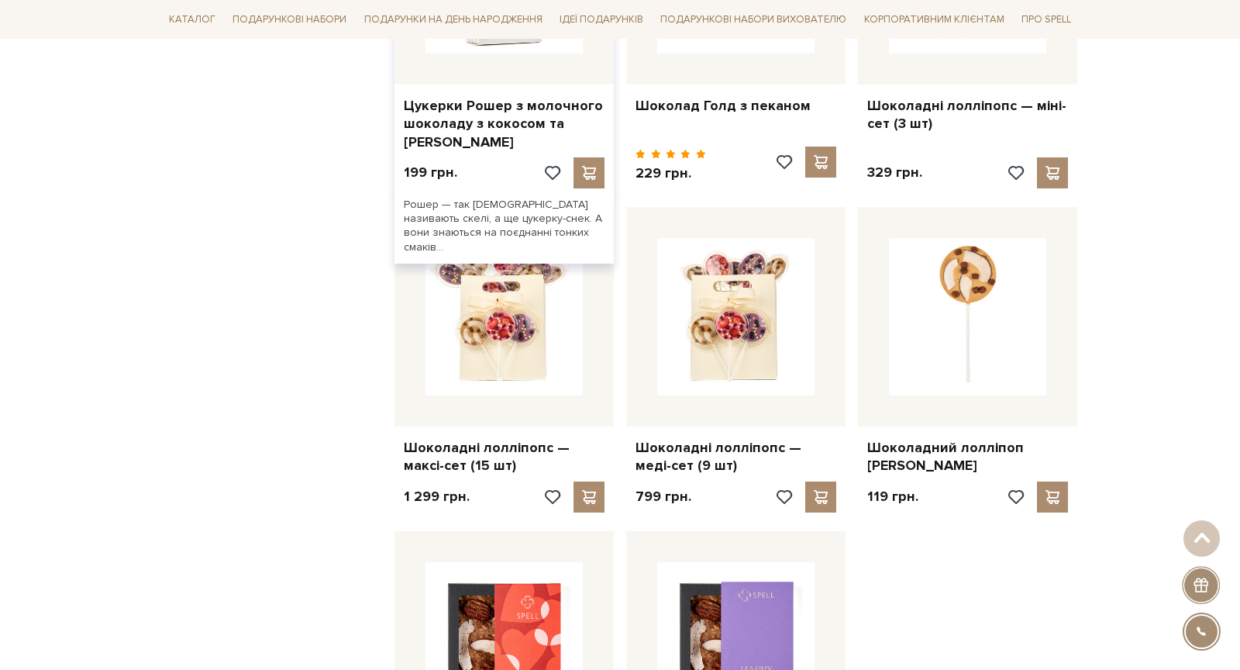
scroll to position [1437, 0]
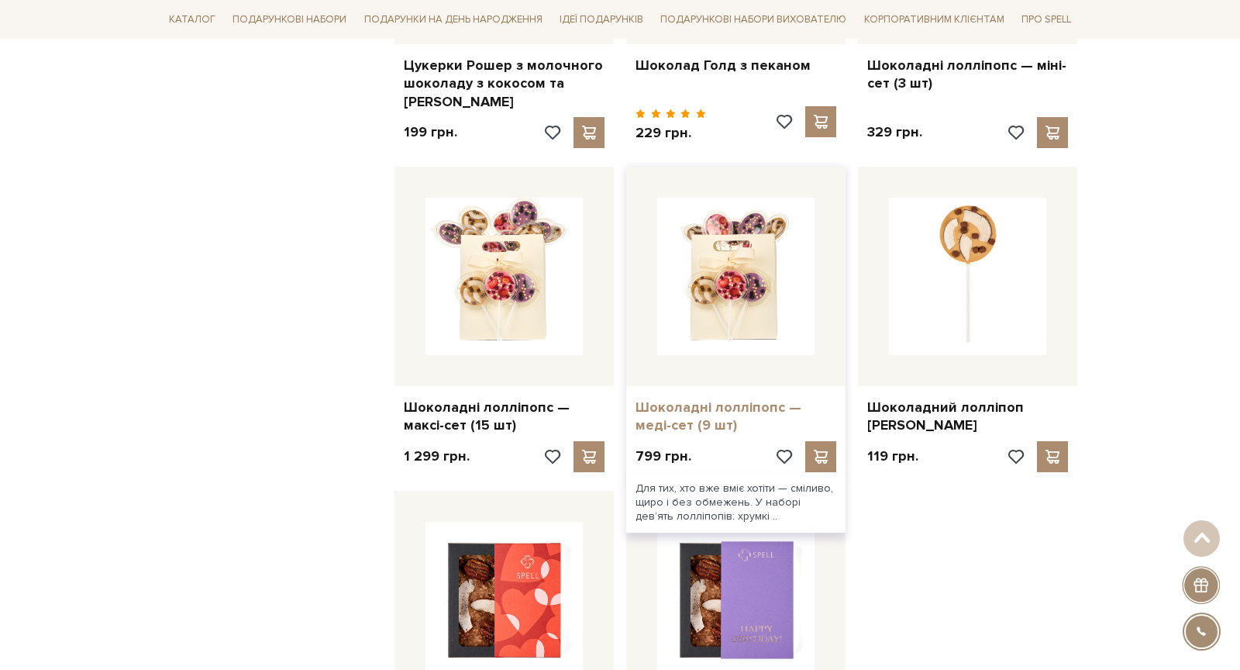
click at [720, 412] on link "Шоколадні лолліпопс — меді-сет (9 шт)" at bounding box center [735, 416] width 201 height 36
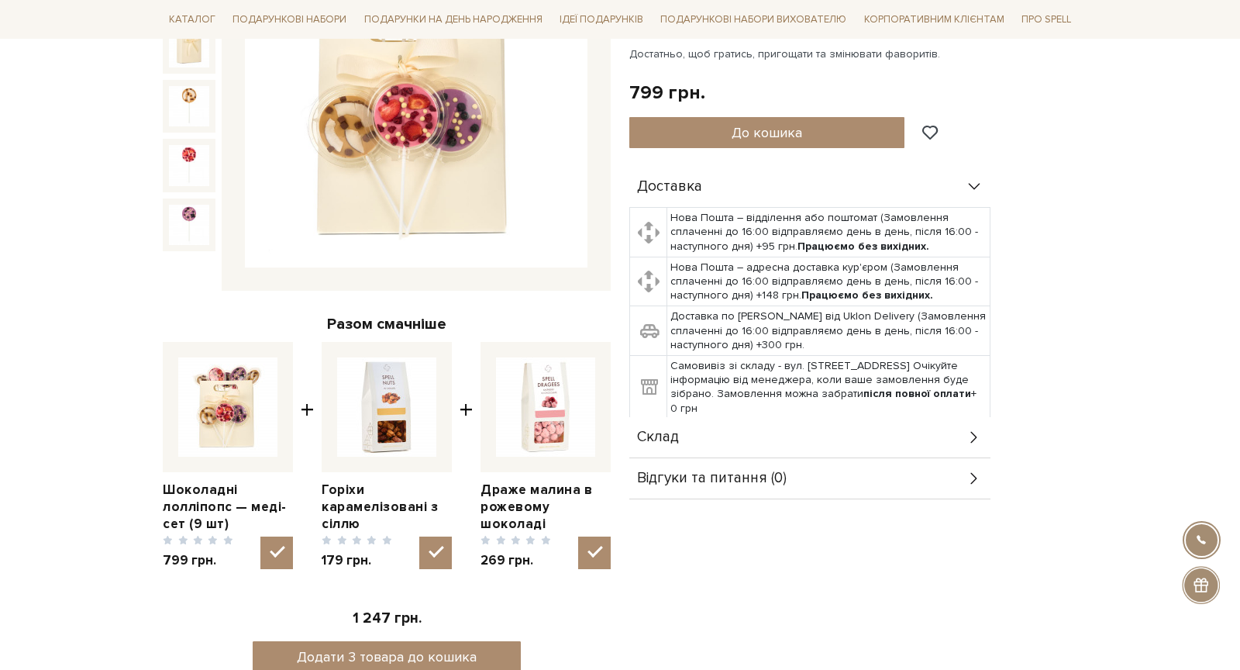
scroll to position [336, 0]
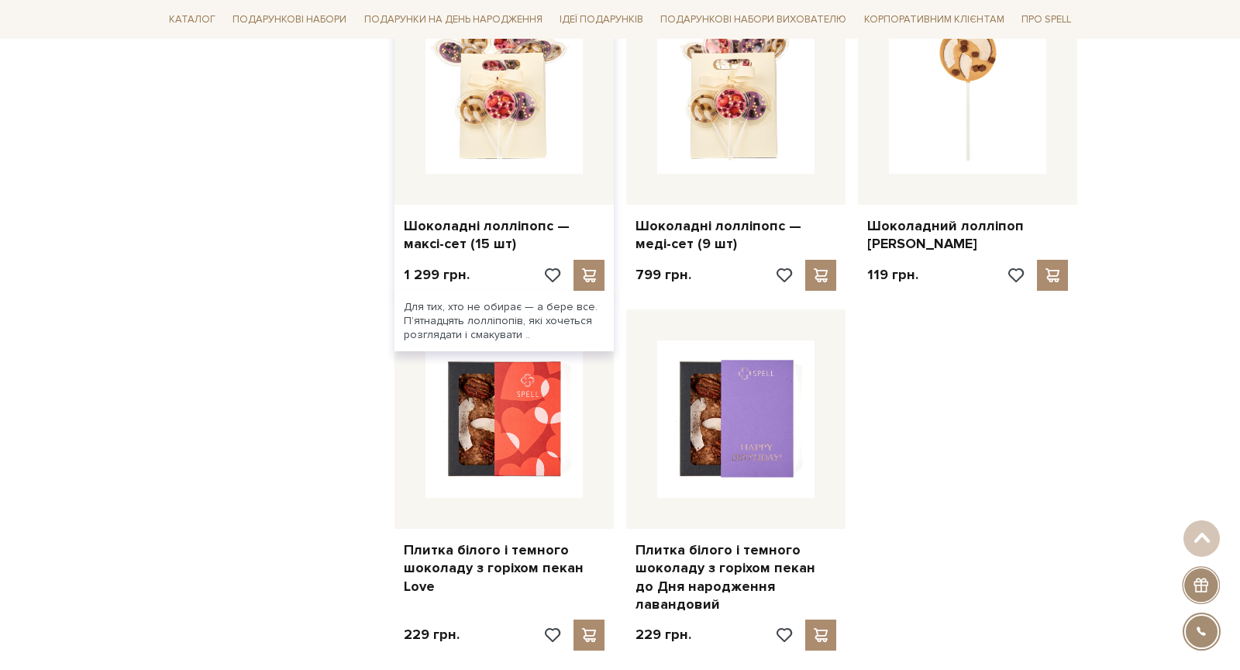
scroll to position [1647, 0]
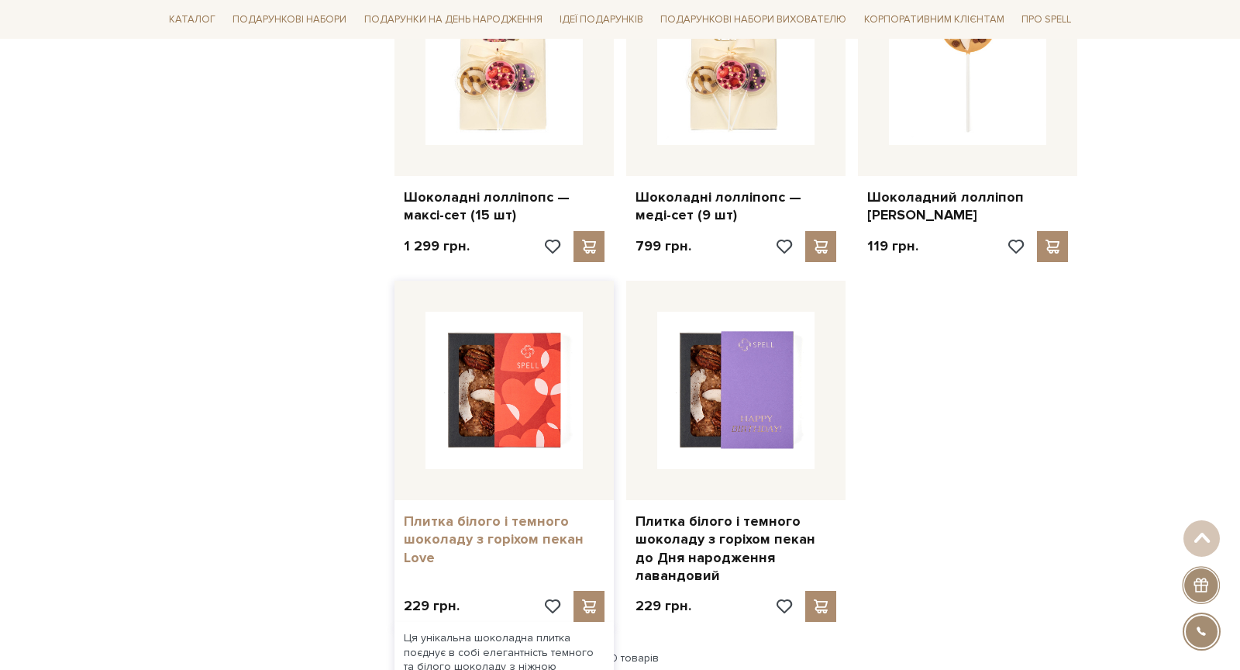
click at [503, 526] on link "Плитка білого і темного шоколаду з горіхом пекан Love" at bounding box center [504, 539] width 201 height 54
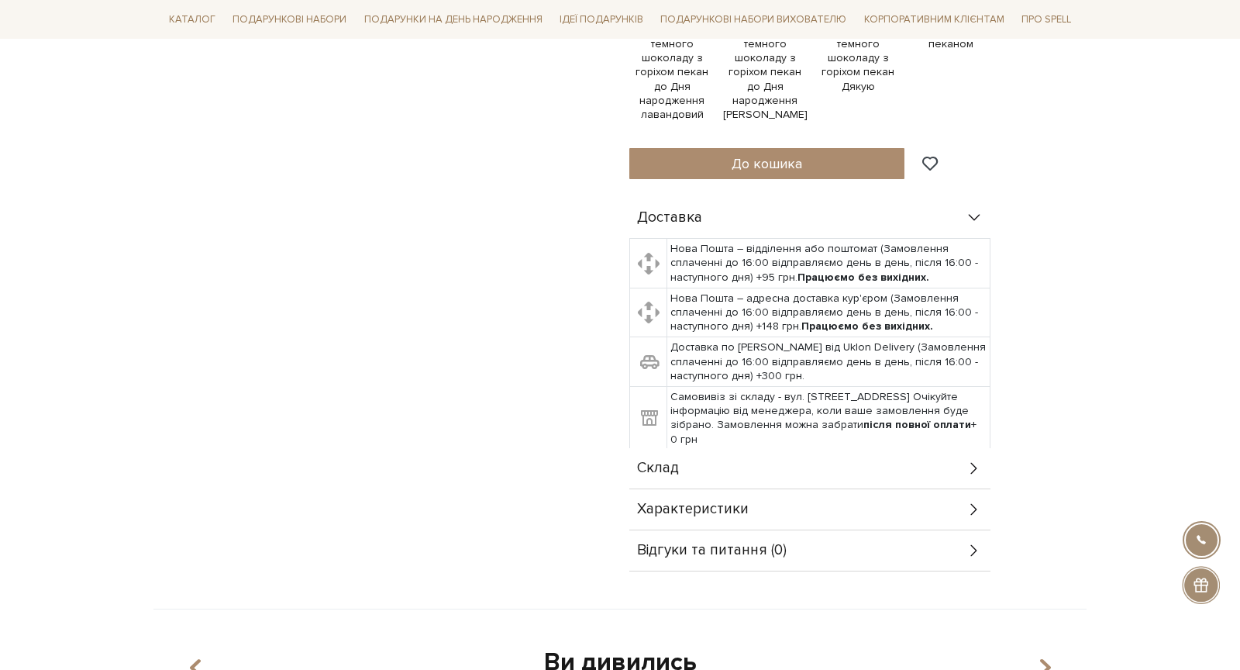
scroll to position [794, 0]
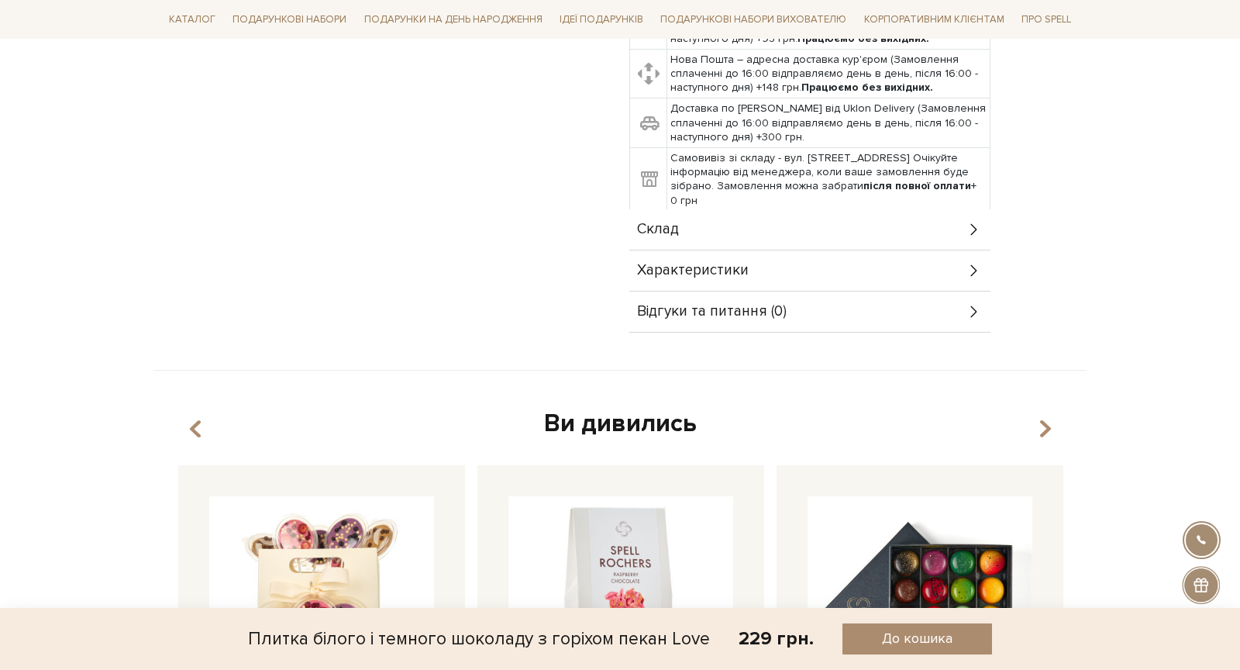
click at [777, 272] on div "Характеристики" at bounding box center [809, 270] width 361 height 40
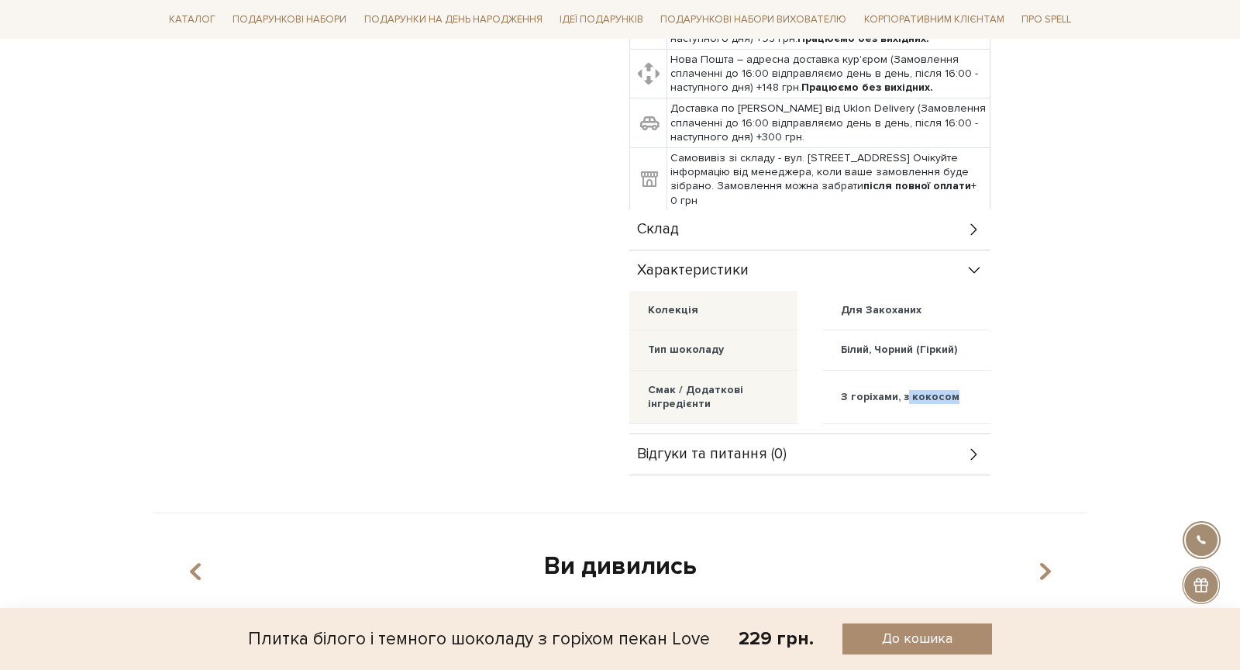
drag, startPoint x: 904, startPoint y: 396, endPoint x: 963, endPoint y: 395, distance: 58.9
click at [963, 395] on div "З горіхами, з кокосом" at bounding box center [906, 396] width 168 height 53
click at [957, 421] on div "З горіхами, з кокосом" at bounding box center [906, 396] width 168 height 53
drag, startPoint x: 903, startPoint y: 395, endPoint x: 984, endPoint y: 387, distance: 81.8
click at [984, 387] on div "З горіхами, з кокосом" at bounding box center [906, 396] width 168 height 53
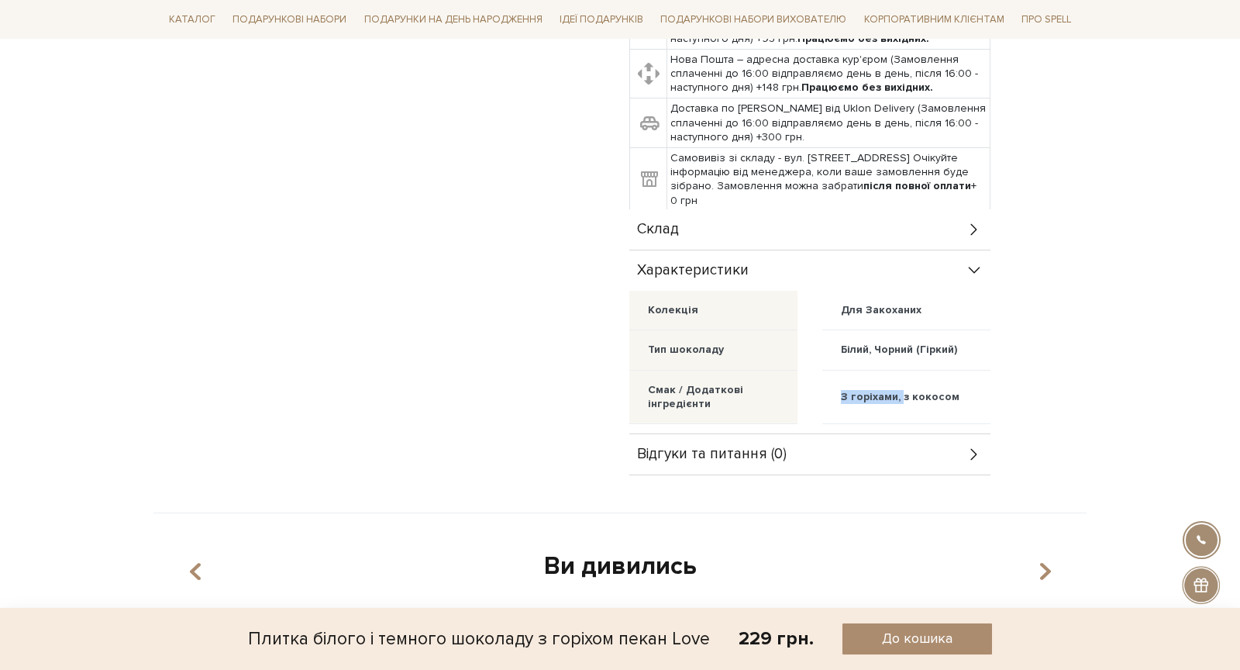
click at [984, 387] on div "З горіхами, з кокосом" at bounding box center [906, 396] width 168 height 53
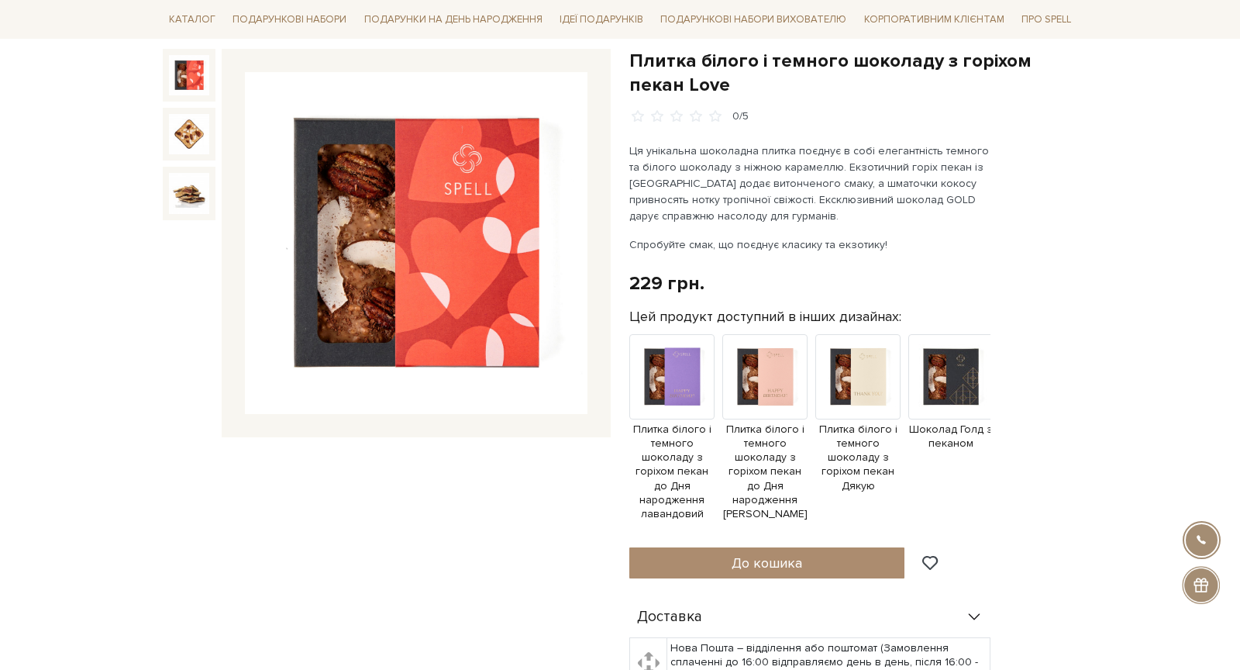
scroll to position [116, 0]
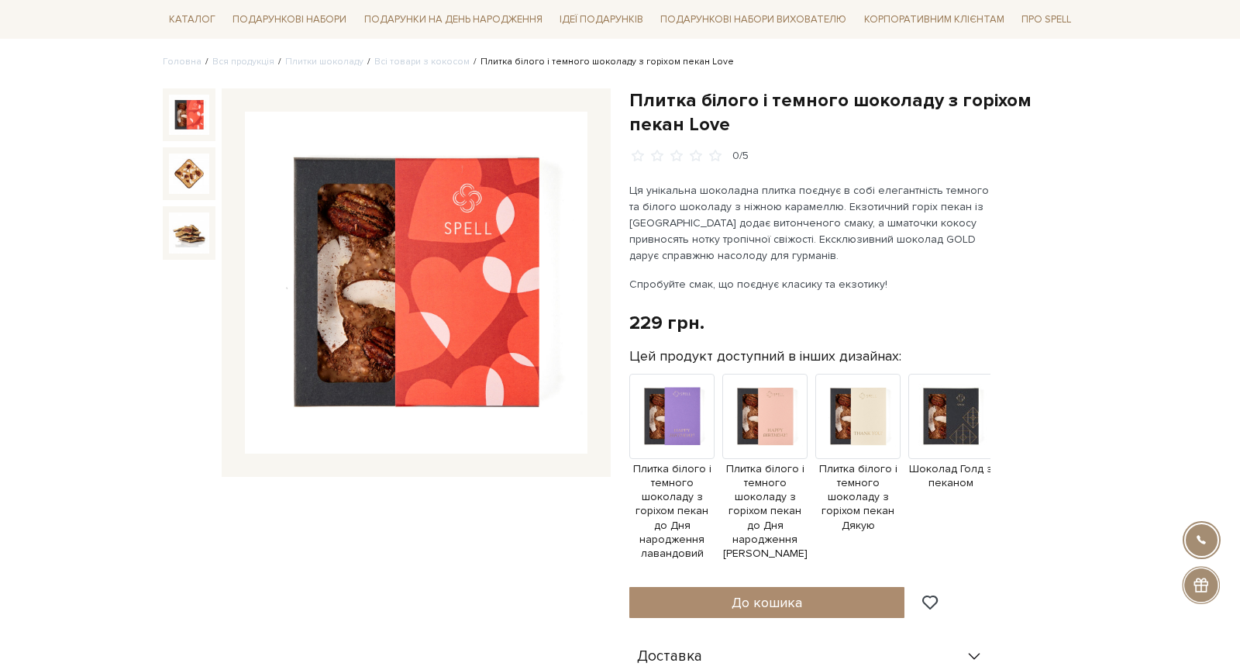
click at [749, 105] on h1 "Плитка білого і темного шоколаду з горіхом пекан Love" at bounding box center [853, 112] width 448 height 48
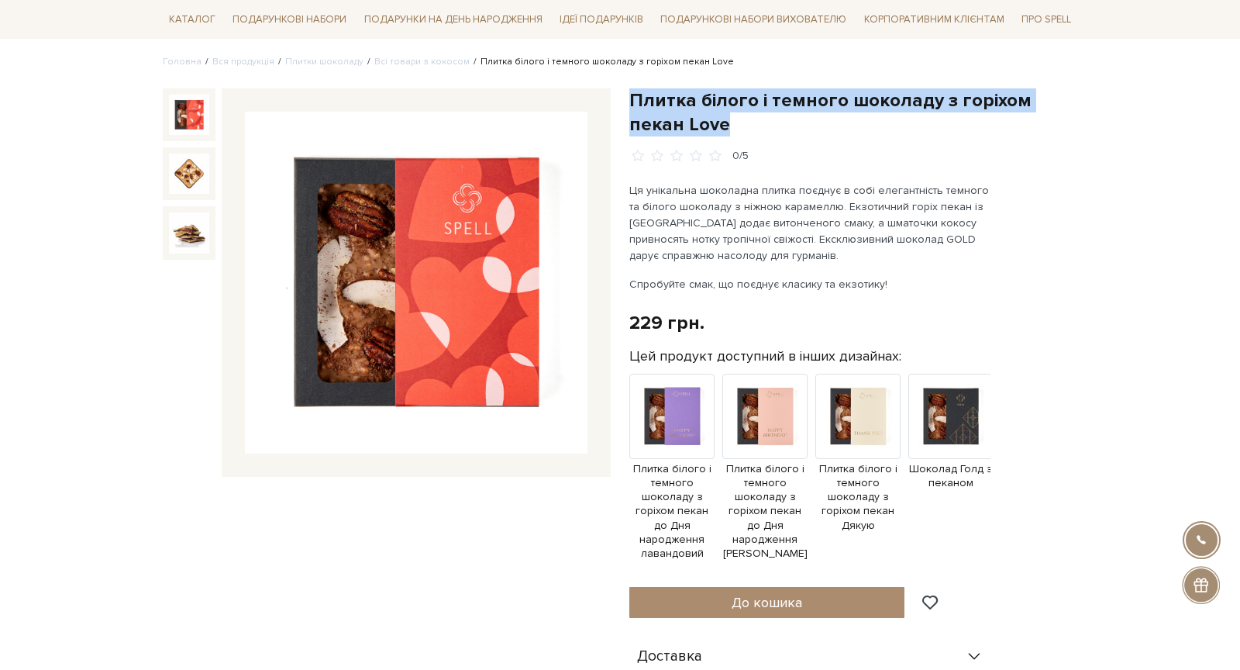
copy div "Плитка білого і темного шоколаду з горіхом пекан Love"
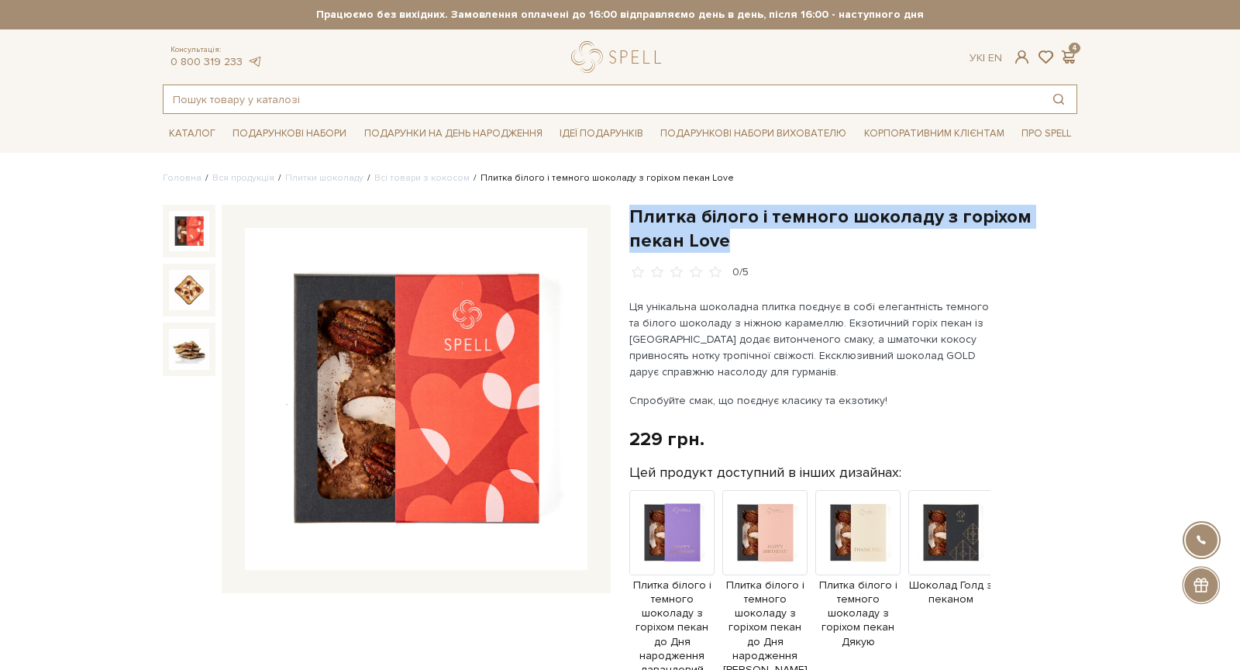
click at [632, 98] on input "text" at bounding box center [602, 99] width 877 height 28
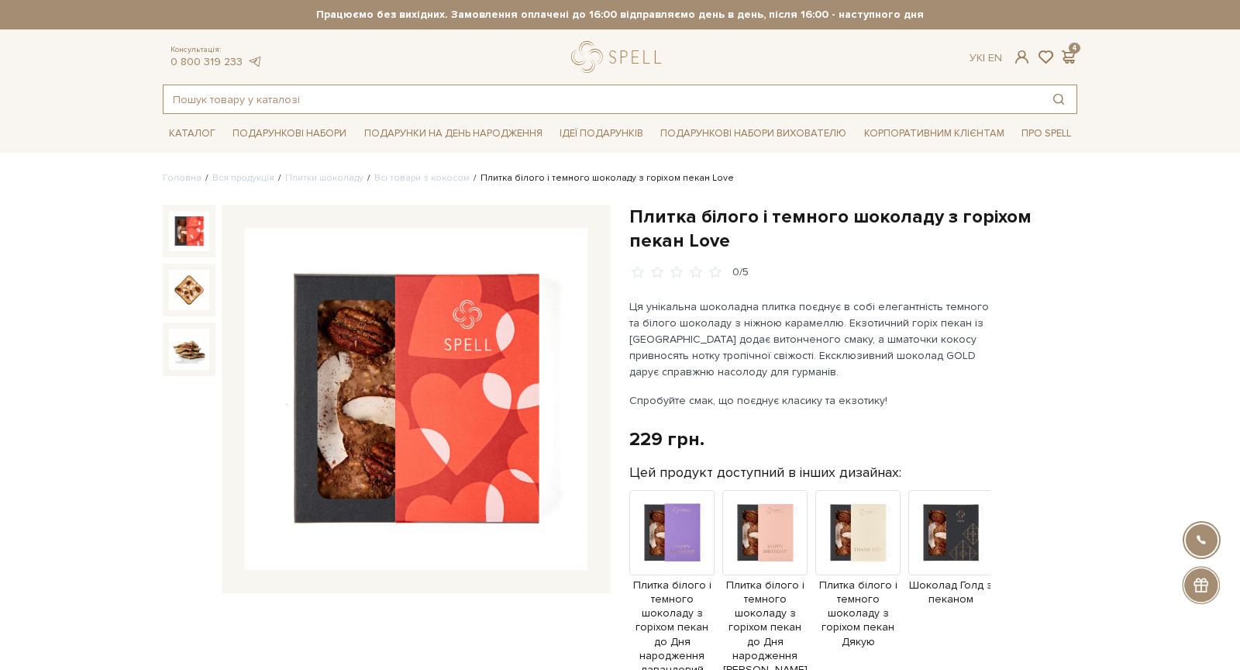
paste input "з кокосом"
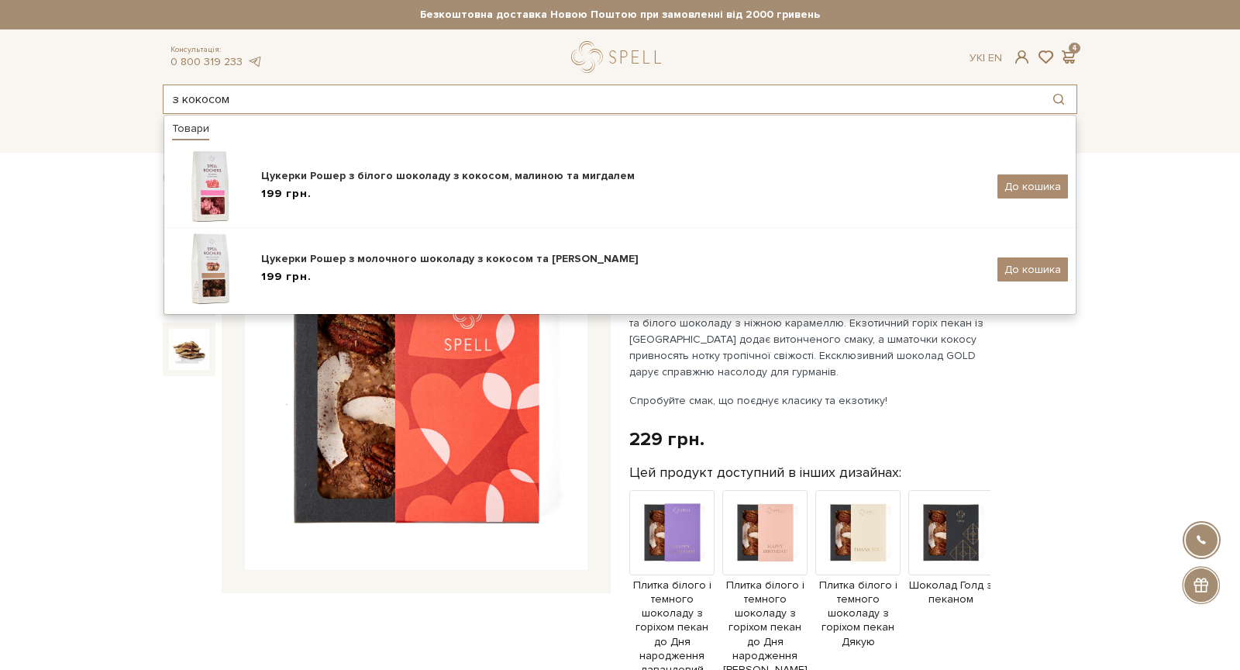
type input "з кокосом"
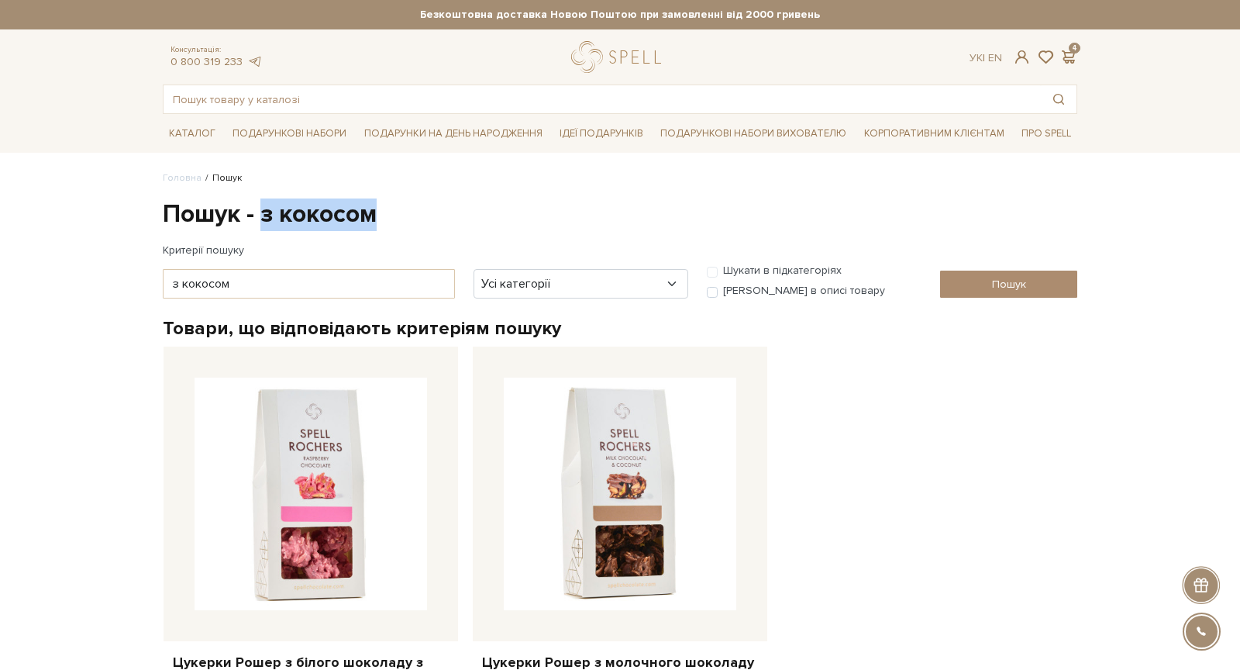
drag, startPoint x: 264, startPoint y: 215, endPoint x: 376, endPoint y: 229, distance: 112.5
click at [376, 229] on h1 "Пошук - з кокосом" at bounding box center [620, 214] width 914 height 33
copy h1 "з кокосом"
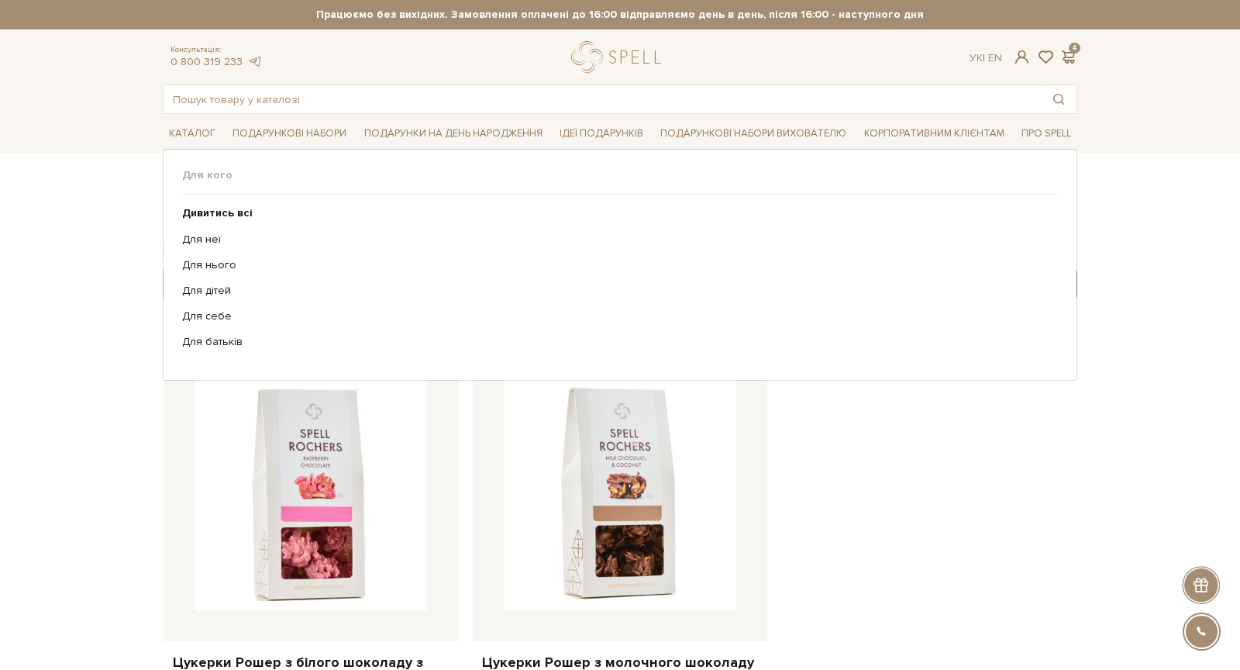
click at [378, 116] on li "Подарунки на День народження Для кого" at bounding box center [453, 133] width 191 height 36
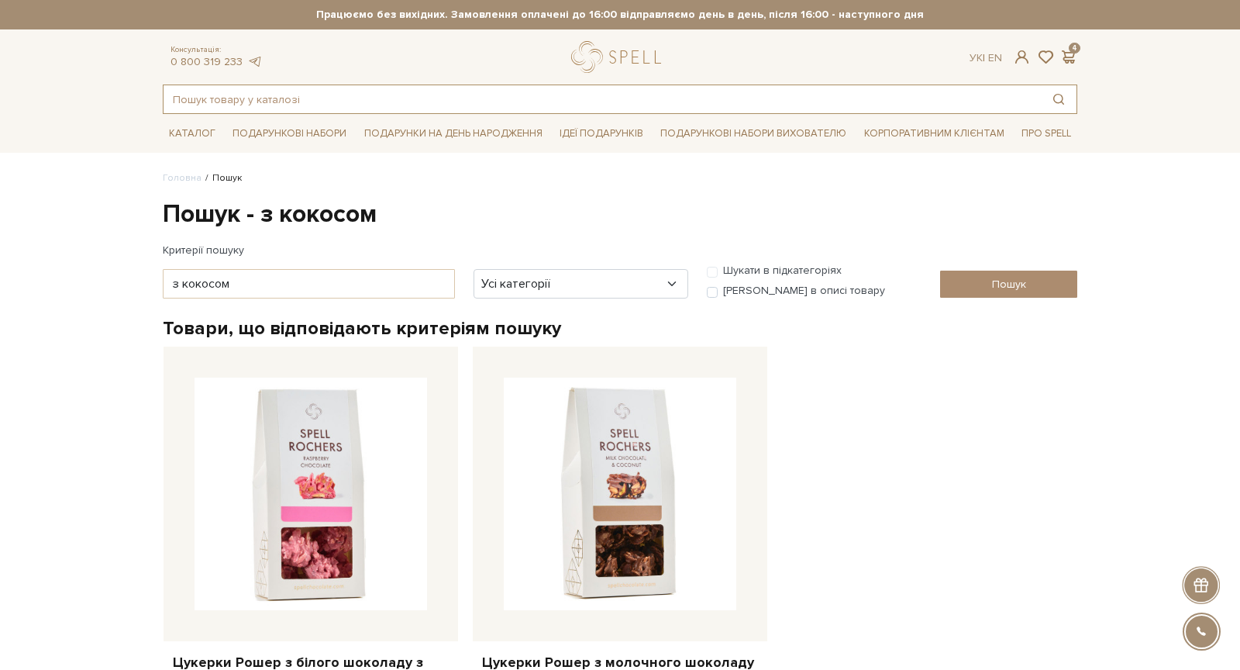
click at [391, 106] on input "text" at bounding box center [602, 99] width 877 height 28
paste input "з кокосом"
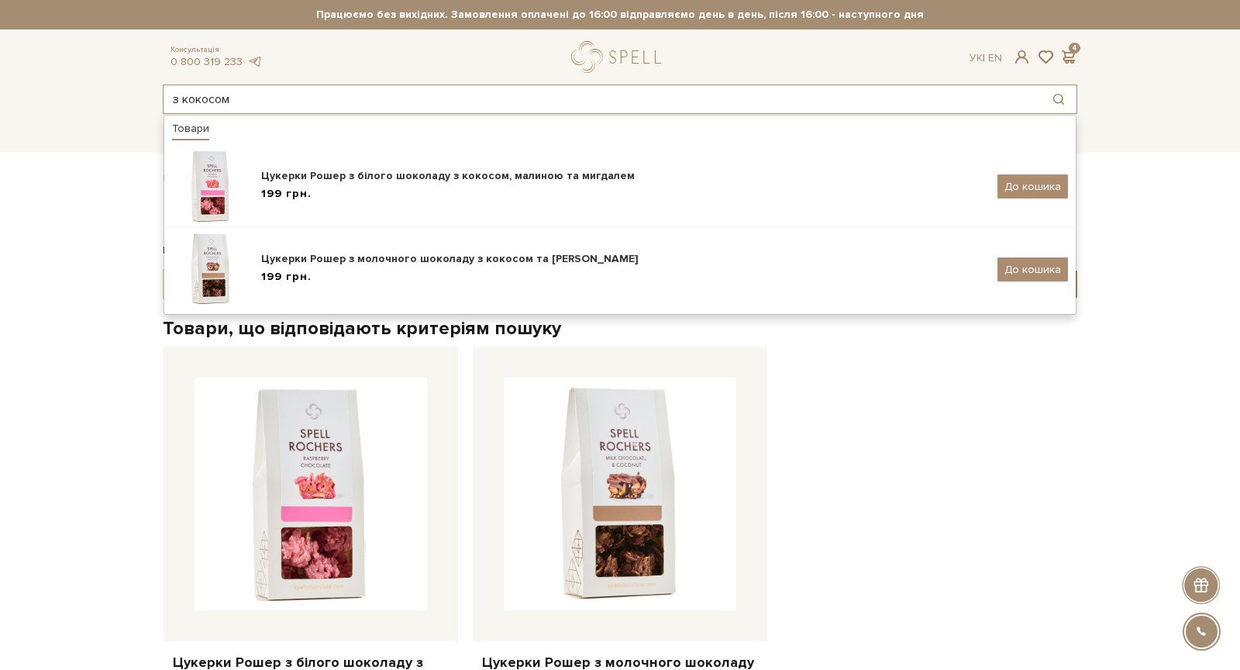
type input "з кокосом"
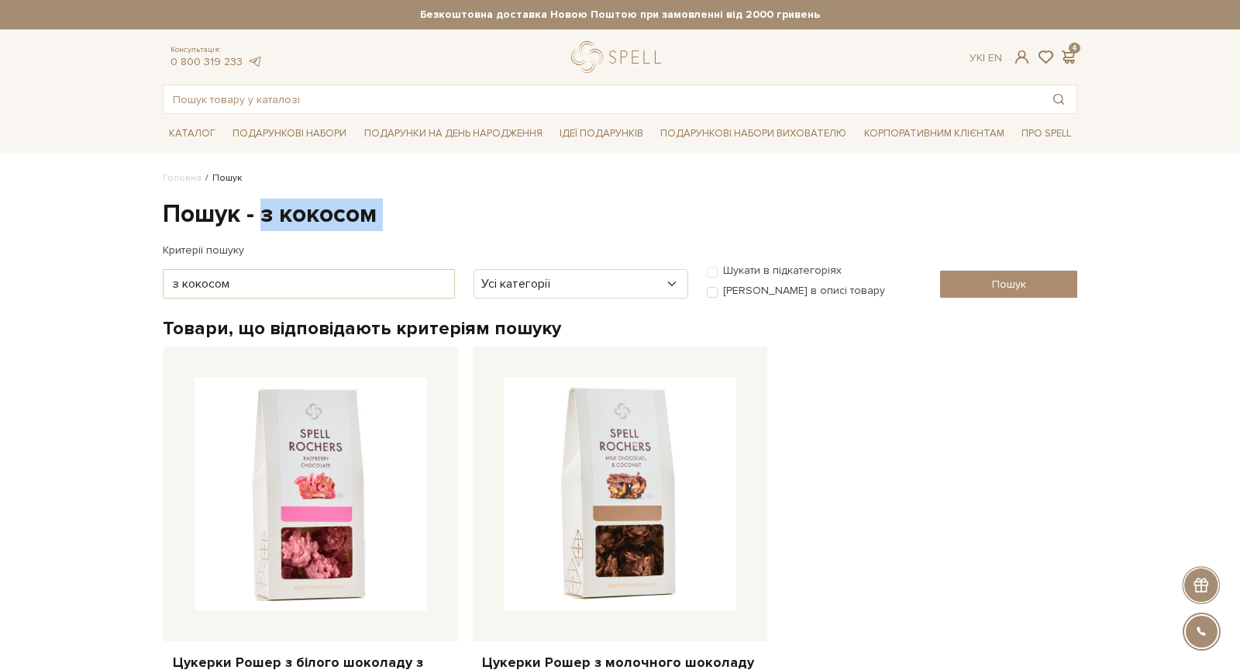
drag, startPoint x: 264, startPoint y: 215, endPoint x: 379, endPoint y: 229, distance: 115.5
click at [379, 229] on div "Пошук - з кокосом Критерії пошуку з кокосом Усі категорії акція Без категорії Б…" at bounding box center [619, 465] width 933 height 535
copy div "з кокосом"
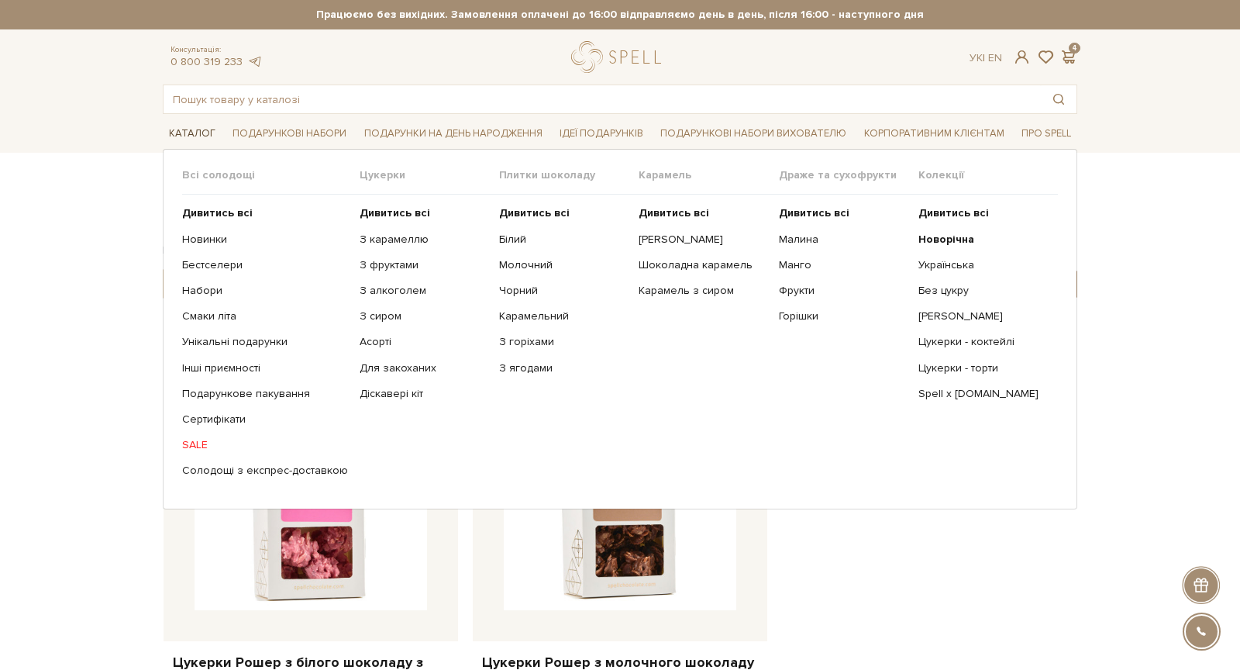
click at [195, 125] on link "Каталог" at bounding box center [192, 134] width 59 height 24
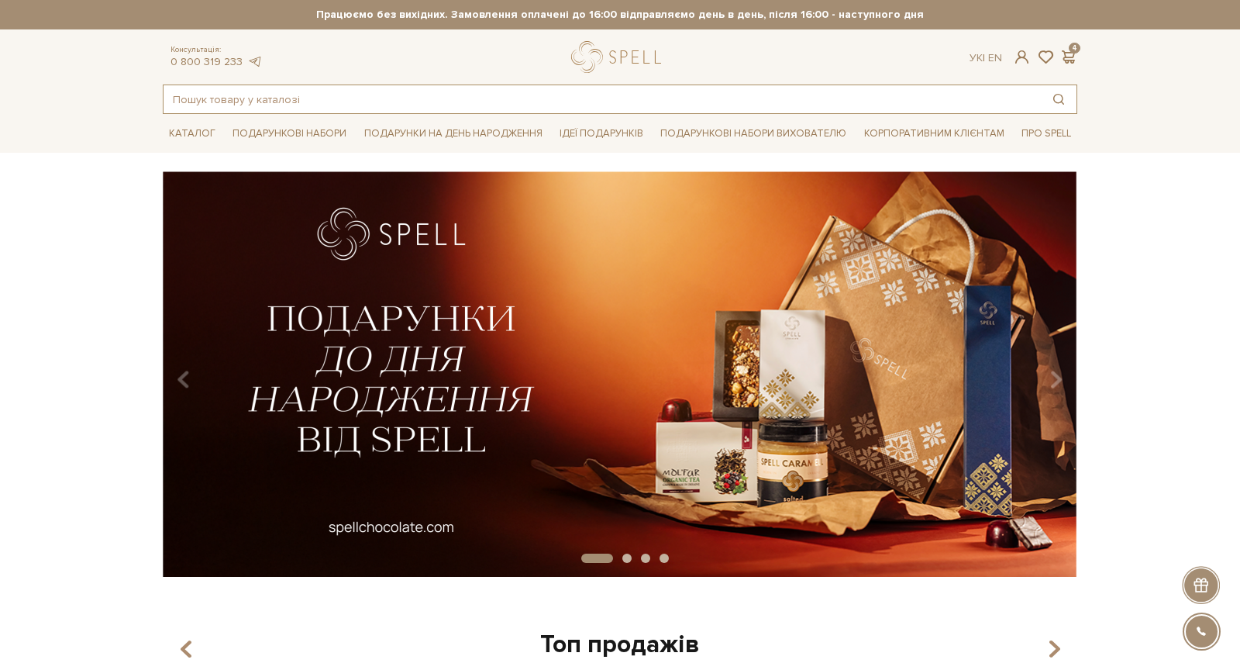
click at [514, 91] on input "text" at bounding box center [602, 99] width 877 height 28
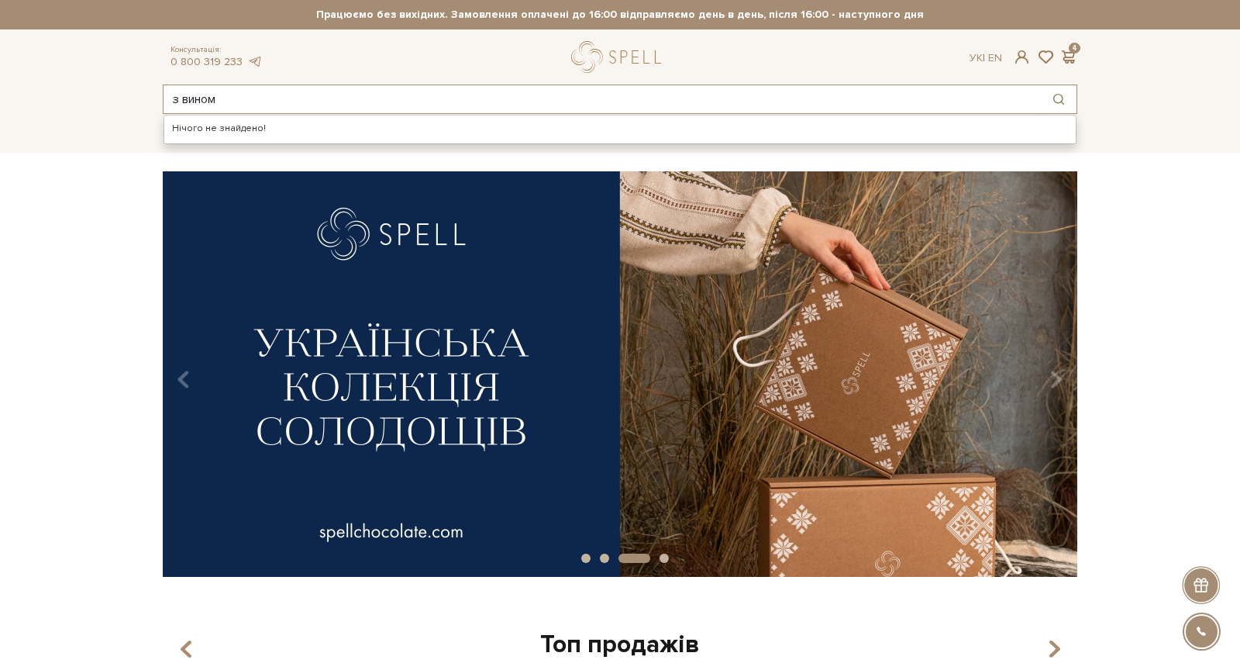
type input "з вином"
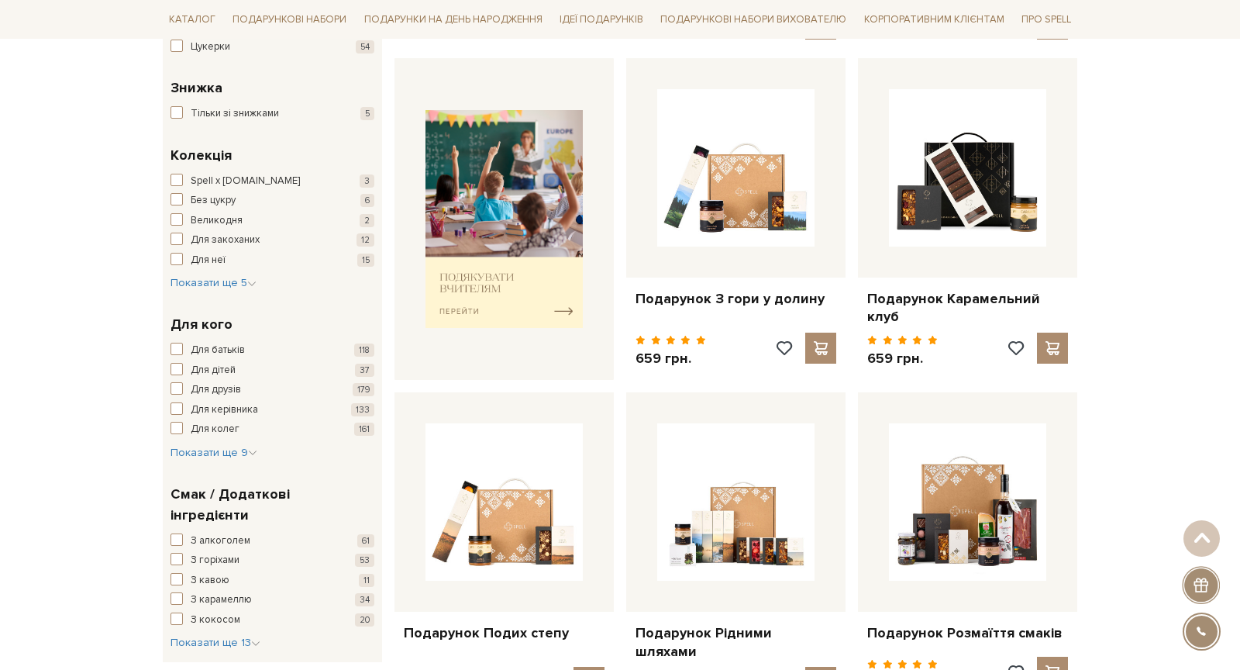
scroll to position [620, 0]
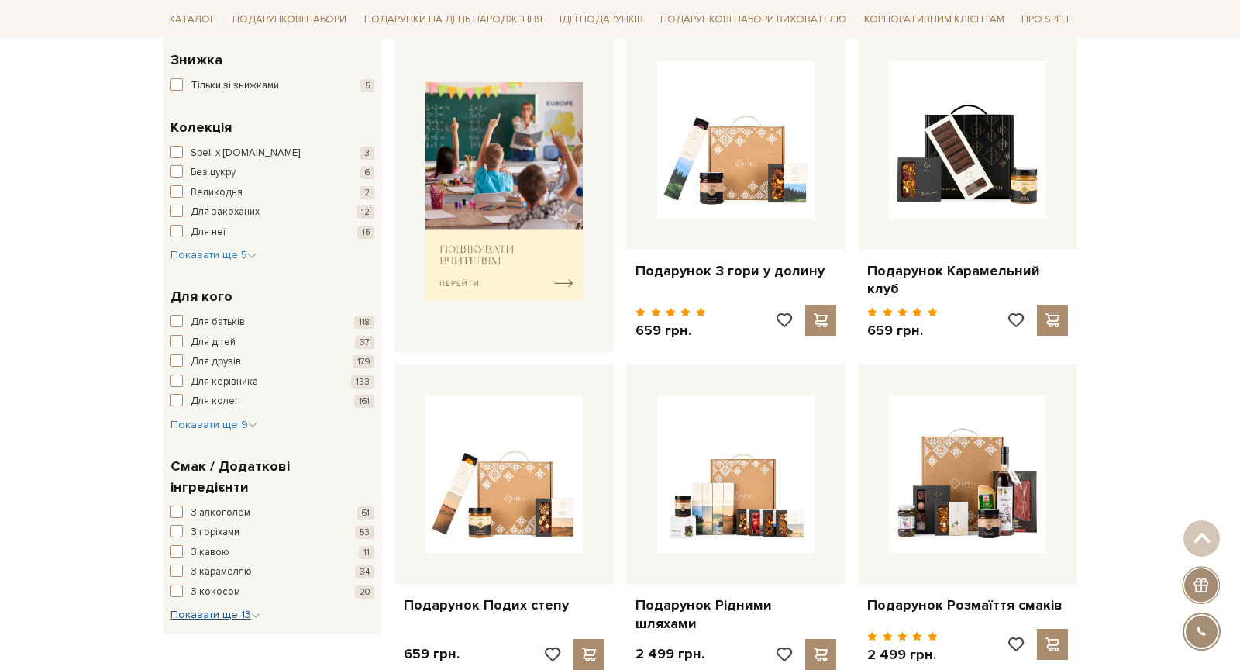
click at [201, 608] on span "Показати ще 13" at bounding box center [215, 614] width 90 height 13
click at [179, 584] on span "button" at bounding box center [176, 590] width 12 height 12
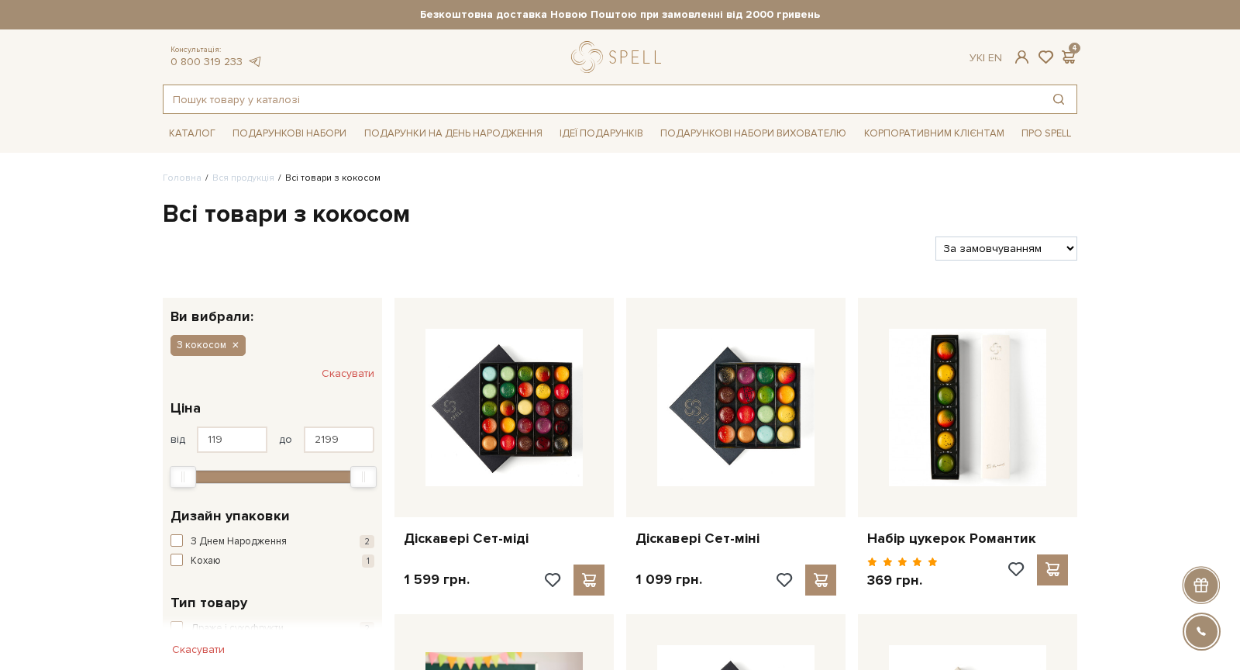
click at [432, 110] on input "text" at bounding box center [602, 99] width 877 height 28
paste input "з кокосом"
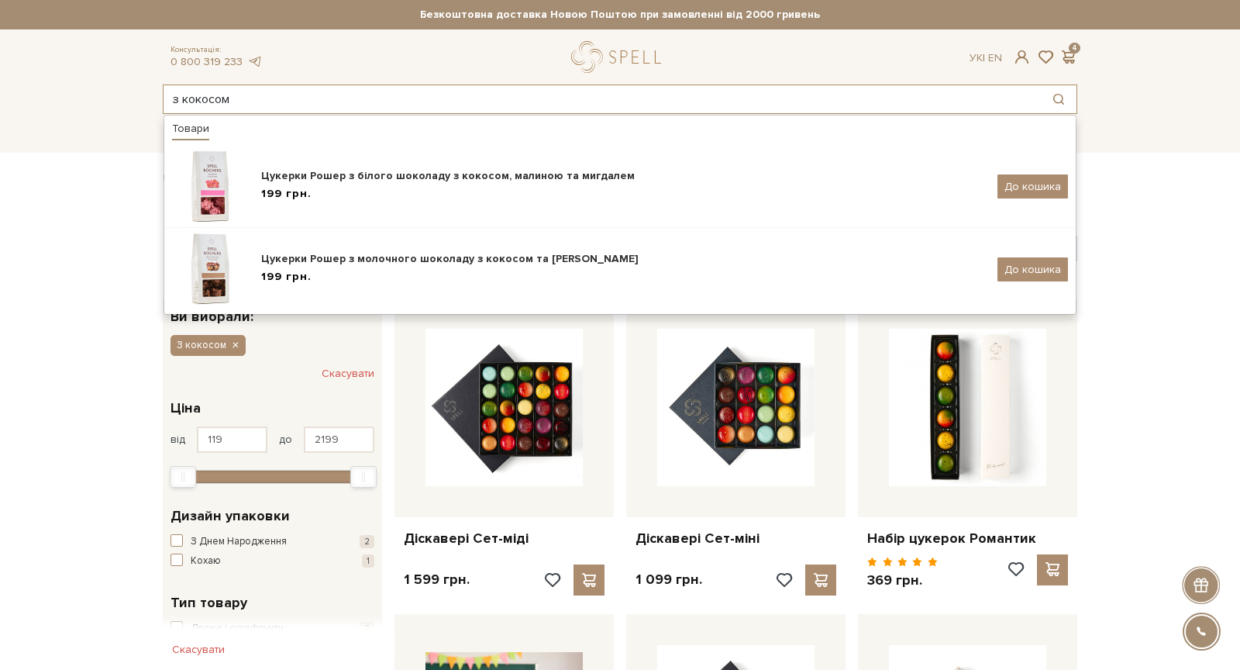
type input "з кокосом"
click at [260, 98] on input "з кокосом" at bounding box center [602, 99] width 877 height 28
